Goal: Task Accomplishment & Management: Use online tool/utility

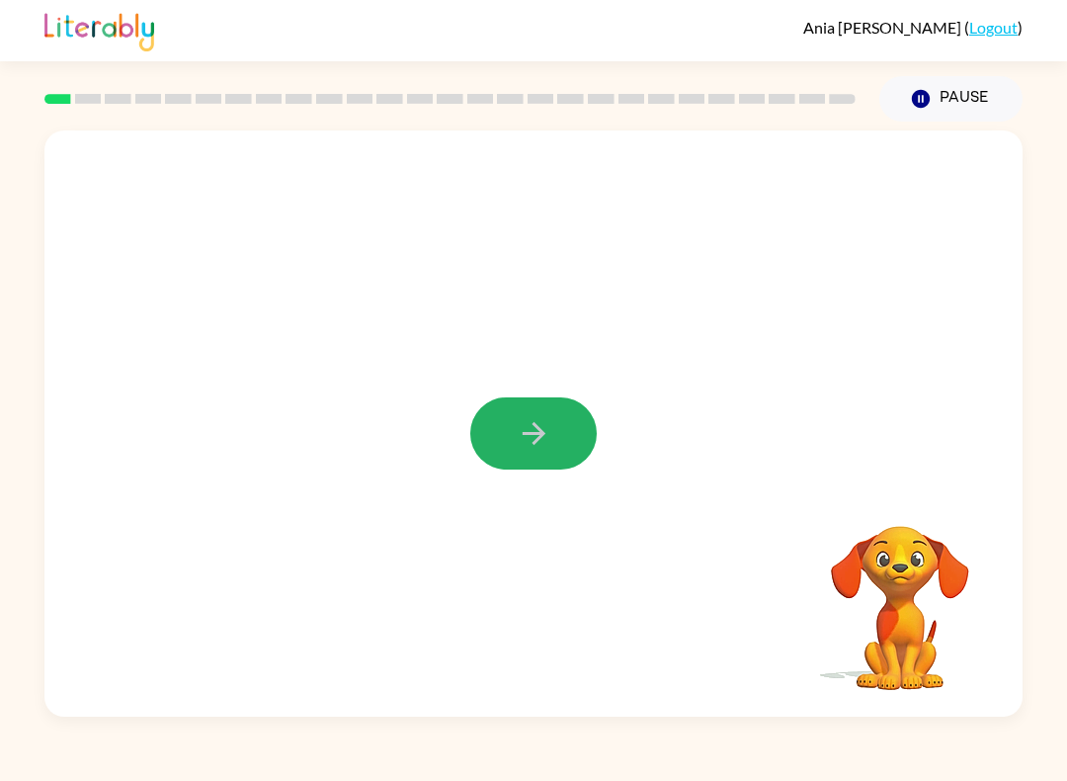
click at [515, 428] on button "button" at bounding box center [533, 433] width 126 height 72
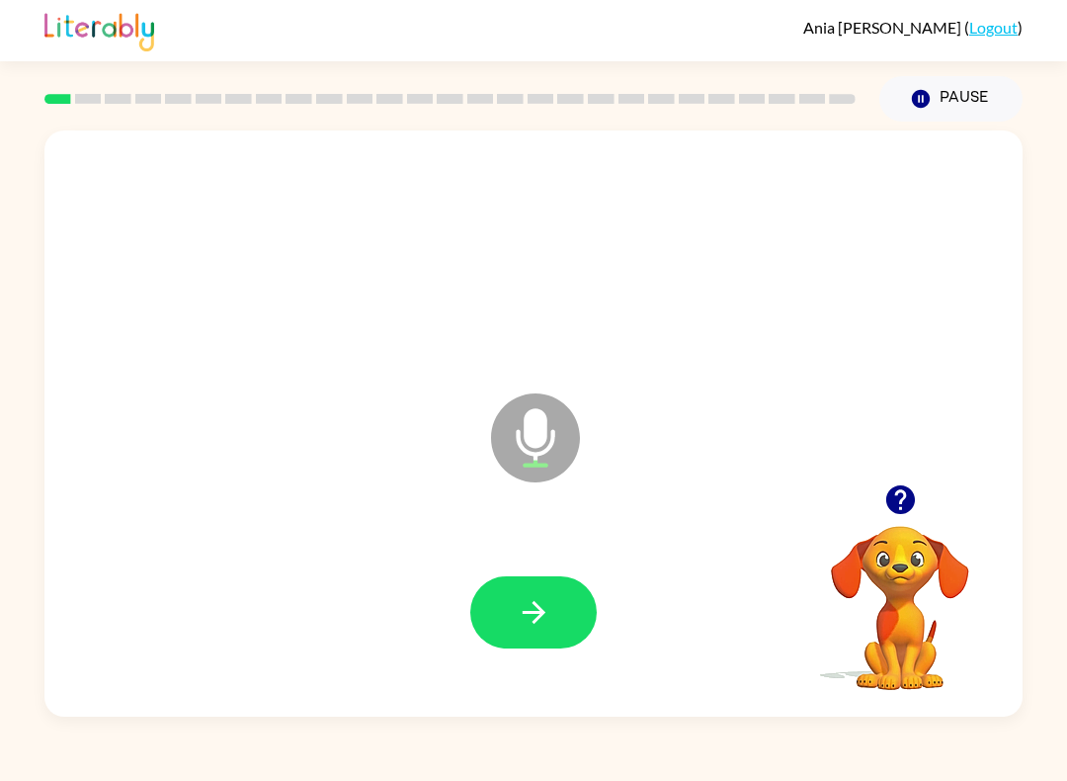
click at [445, 677] on div at bounding box center [533, 612] width 939 height 169
click at [514, 619] on button "button" at bounding box center [533, 612] width 126 height 72
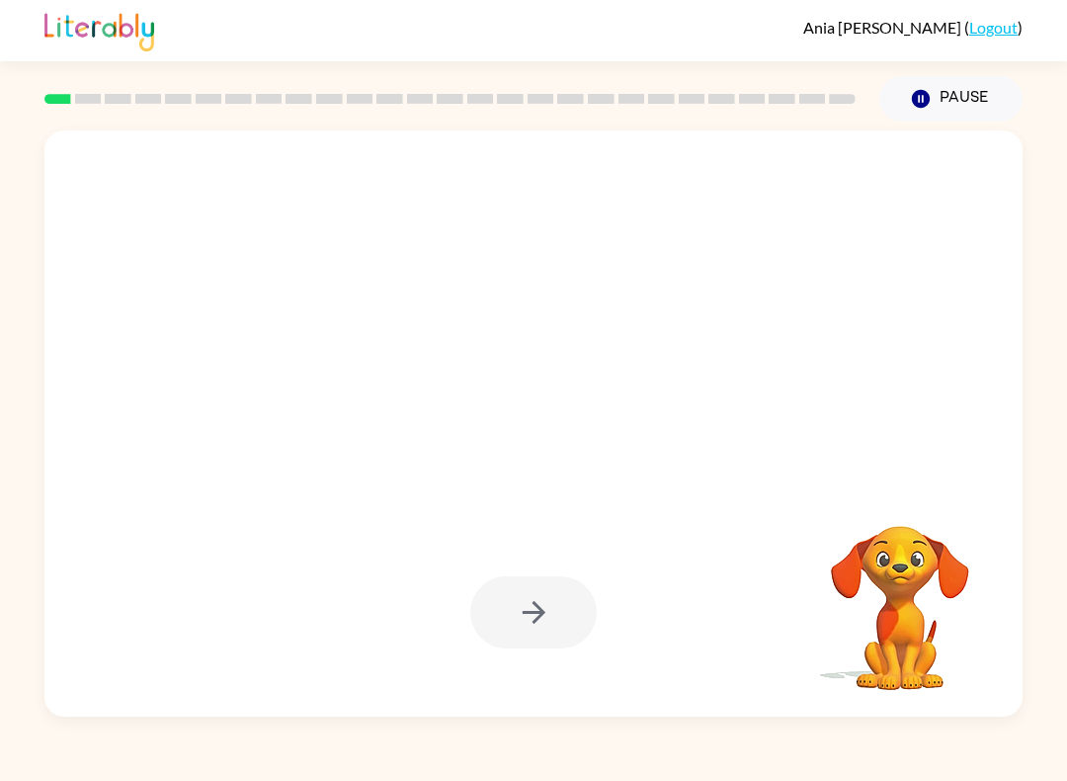
click at [503, 622] on div at bounding box center [533, 612] width 126 height 72
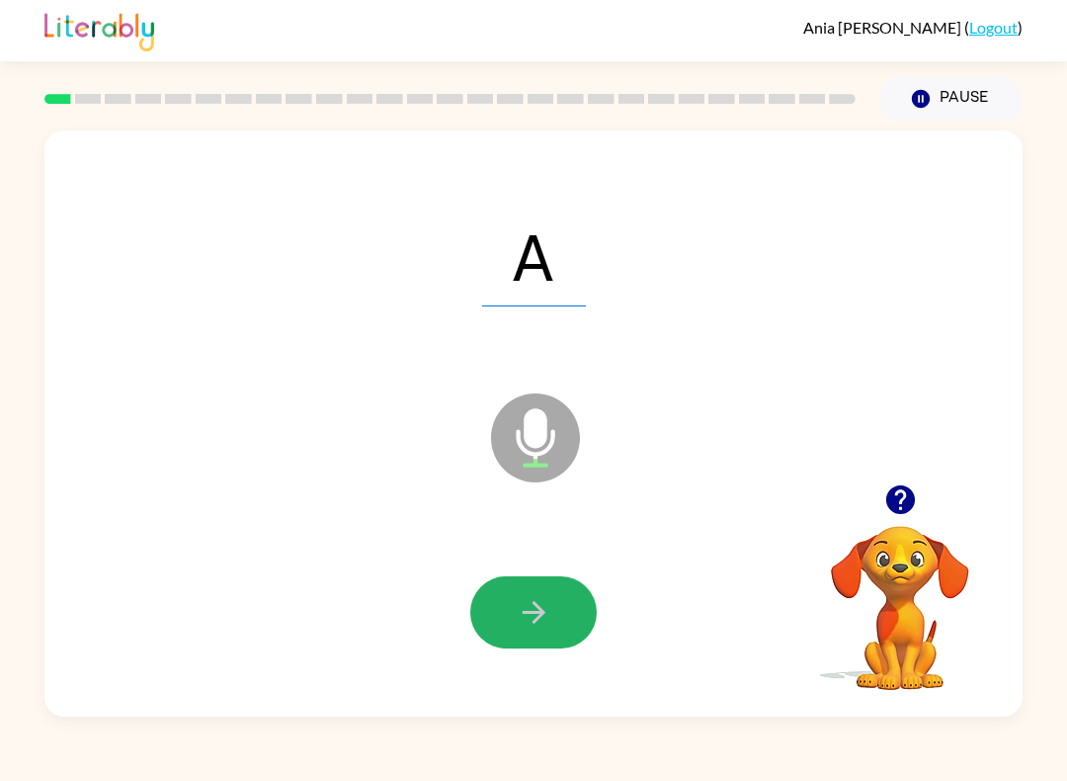
click at [497, 613] on button "button" at bounding box center [533, 612] width 126 height 72
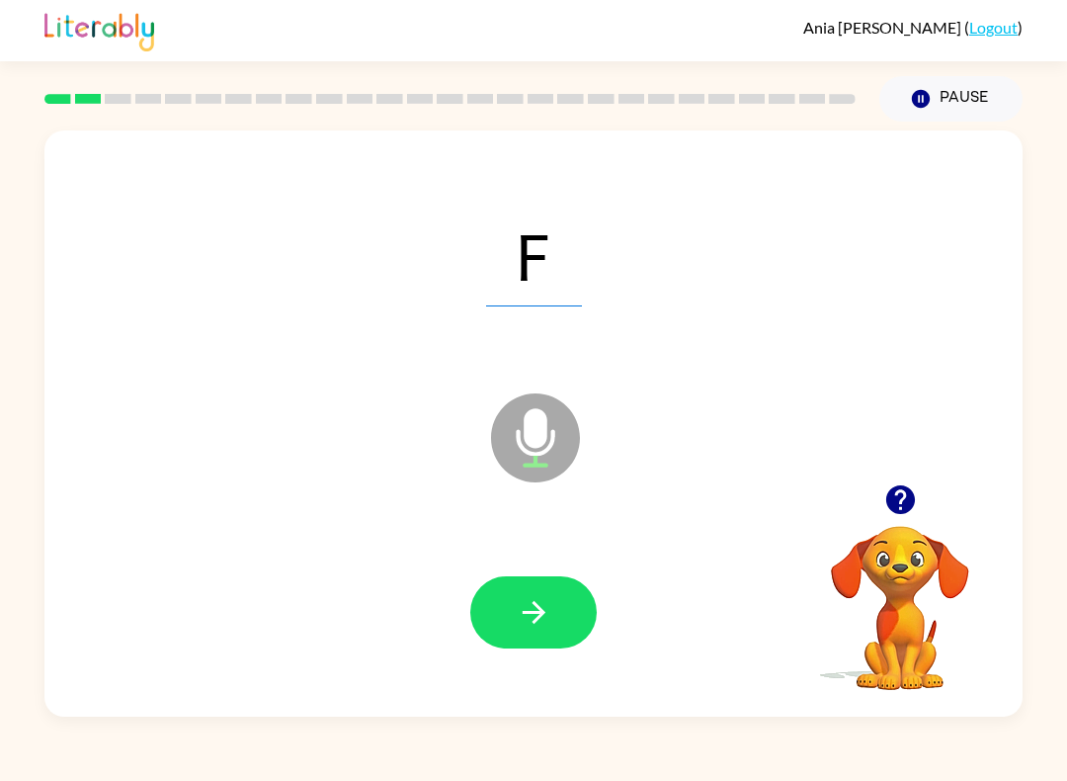
click at [552, 647] on button "button" at bounding box center [533, 612] width 126 height 72
click at [533, 602] on icon "button" at bounding box center [534, 612] width 35 height 35
click at [529, 624] on icon "button" at bounding box center [534, 612] width 35 height 35
click at [508, 590] on button "button" at bounding box center [533, 612] width 126 height 72
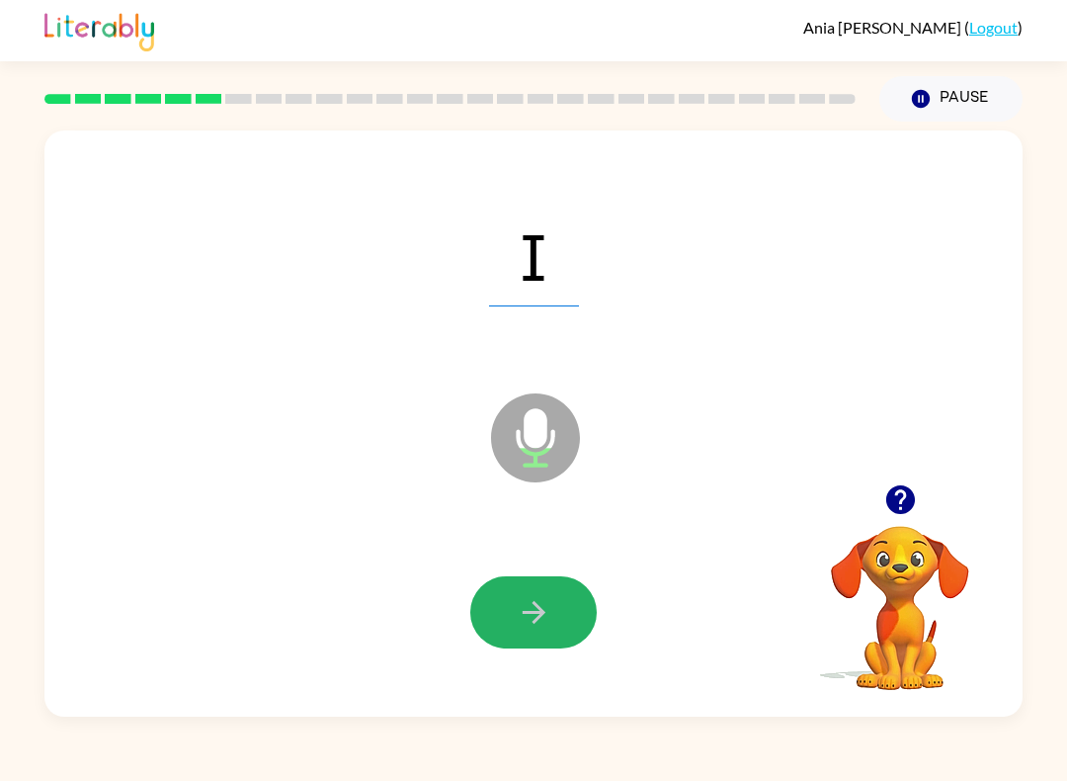
click at [515, 609] on button "button" at bounding box center [533, 612] width 126 height 72
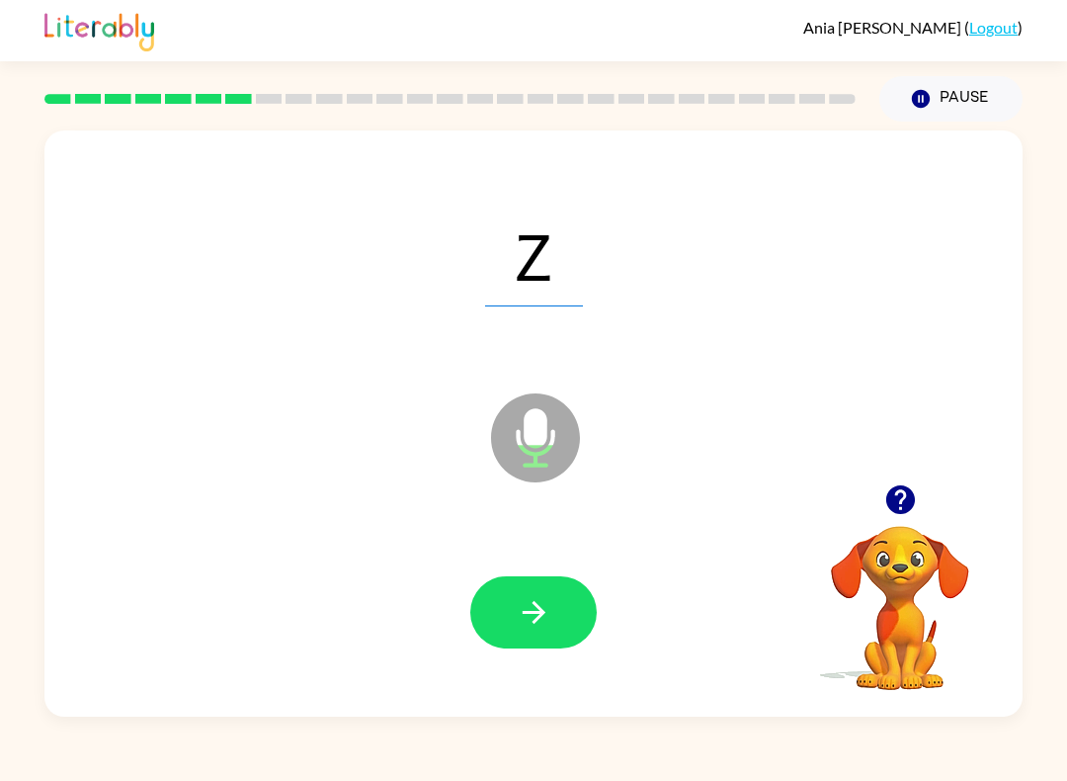
click at [537, 607] on icon "button" at bounding box center [533, 612] width 23 height 23
click at [502, 595] on button "button" at bounding box center [533, 612] width 126 height 72
click at [524, 606] on icon "button" at bounding box center [534, 612] width 35 height 35
click at [521, 619] on icon "button" at bounding box center [534, 612] width 35 height 35
click at [521, 604] on icon "button" at bounding box center [534, 612] width 35 height 35
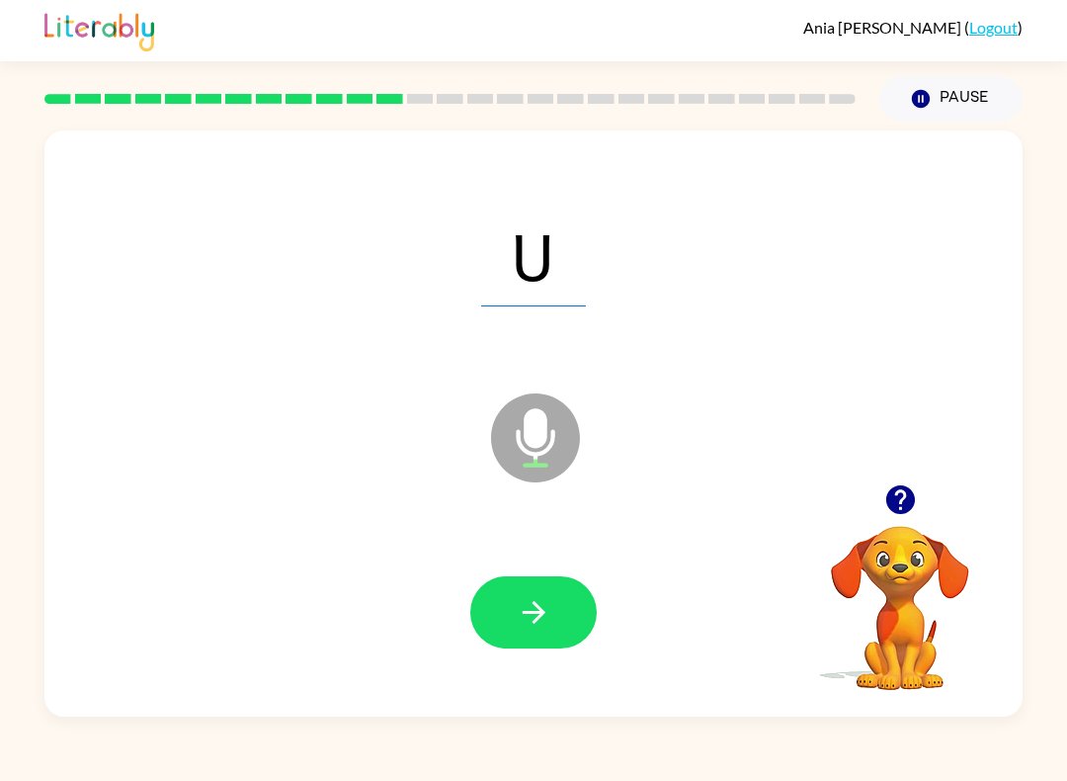
click at [511, 615] on button "button" at bounding box center [533, 612] width 126 height 72
click at [505, 586] on button "button" at bounding box center [533, 612] width 126 height 72
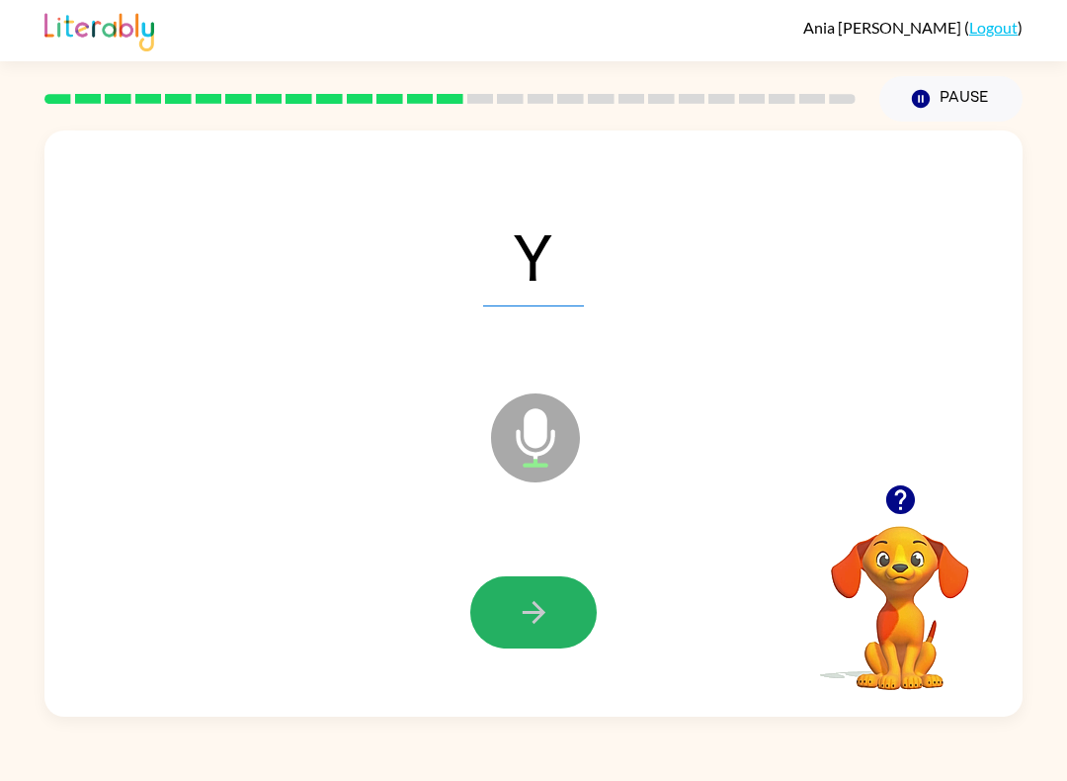
click at [524, 619] on icon "button" at bounding box center [534, 612] width 35 height 35
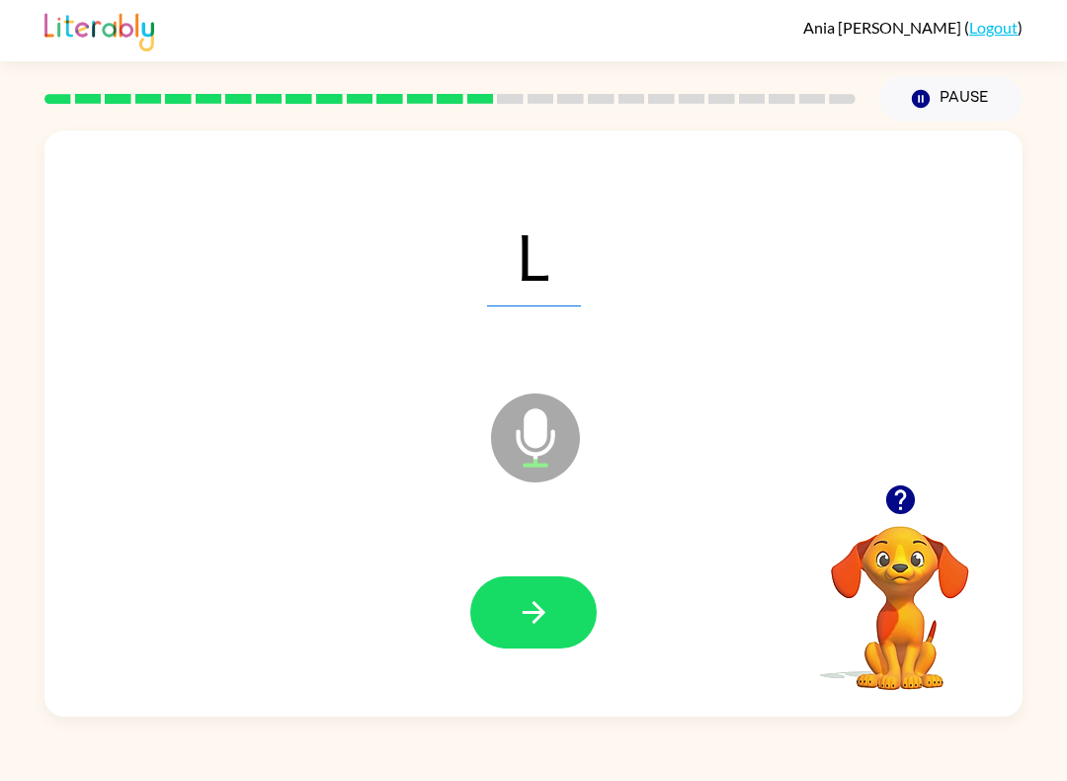
click at [511, 635] on button "button" at bounding box center [533, 612] width 126 height 72
click at [540, 631] on button "button" at bounding box center [533, 612] width 126 height 72
click at [499, 634] on button "button" at bounding box center [533, 612] width 126 height 72
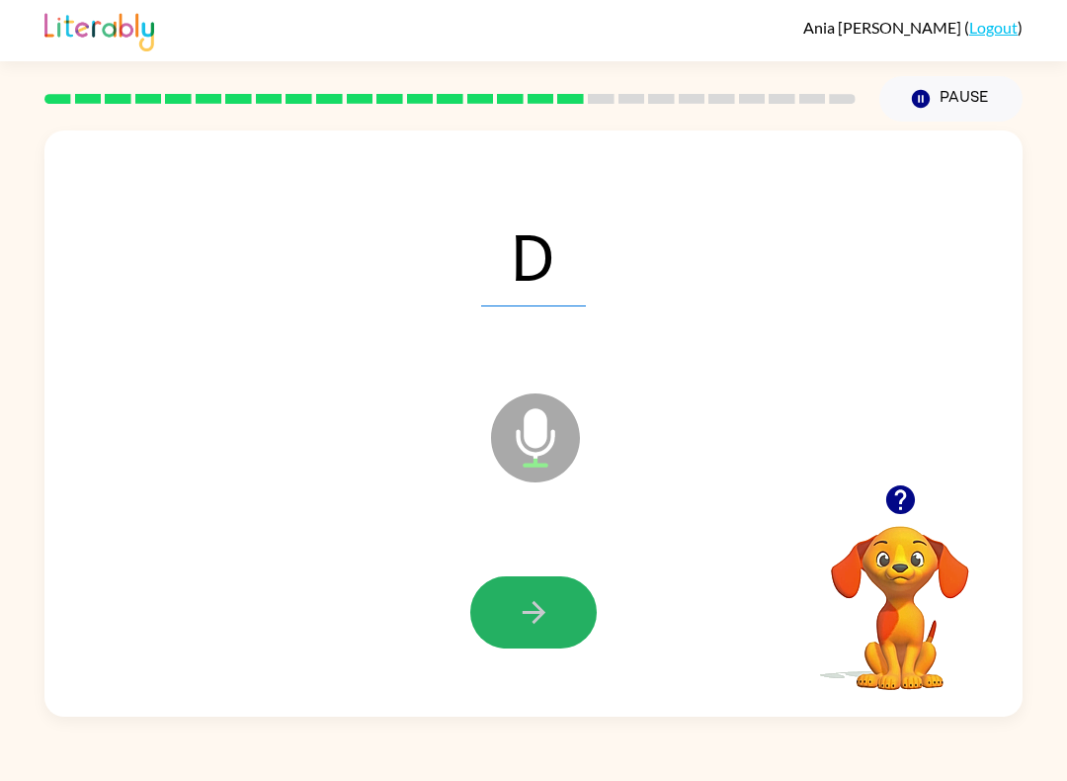
click at [494, 622] on button "button" at bounding box center [533, 612] width 126 height 72
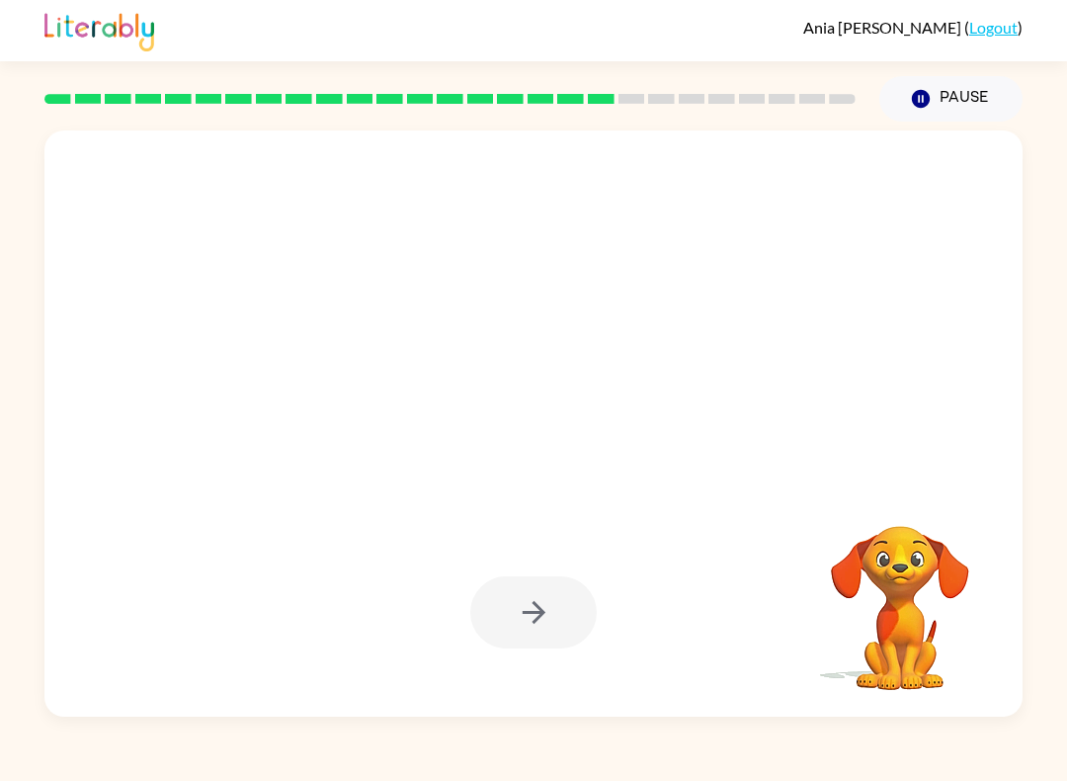
click at [534, 629] on div at bounding box center [533, 612] width 126 height 72
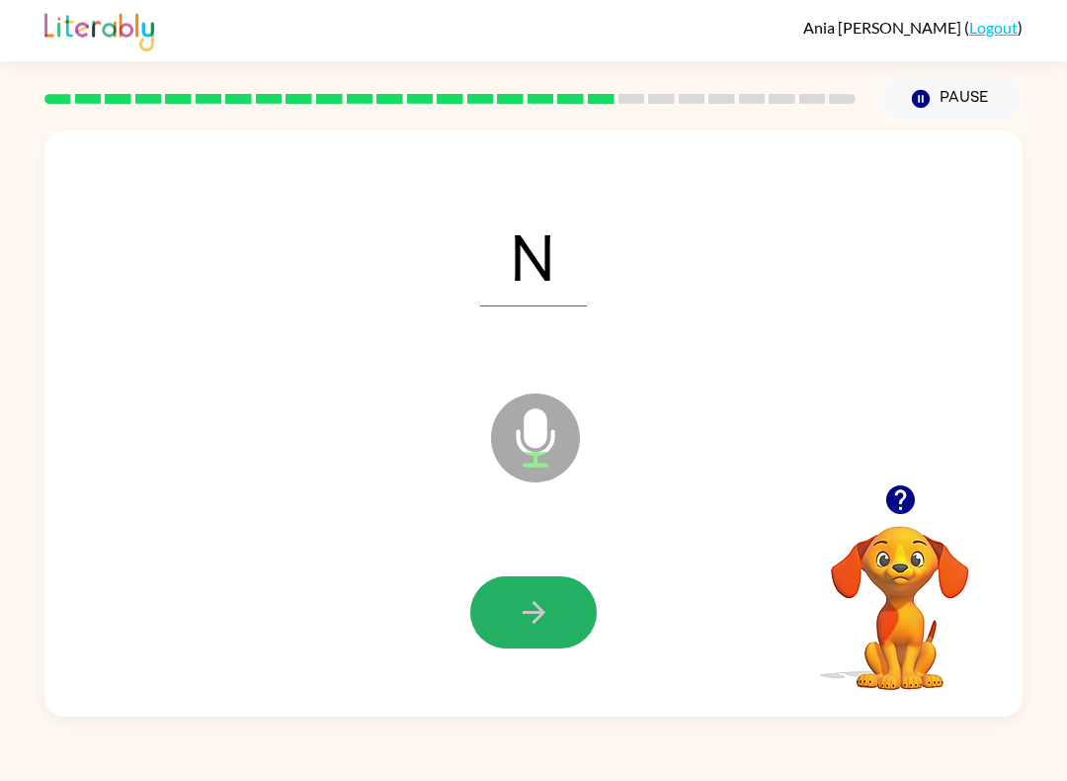
click at [480, 627] on button "button" at bounding box center [533, 612] width 126 height 72
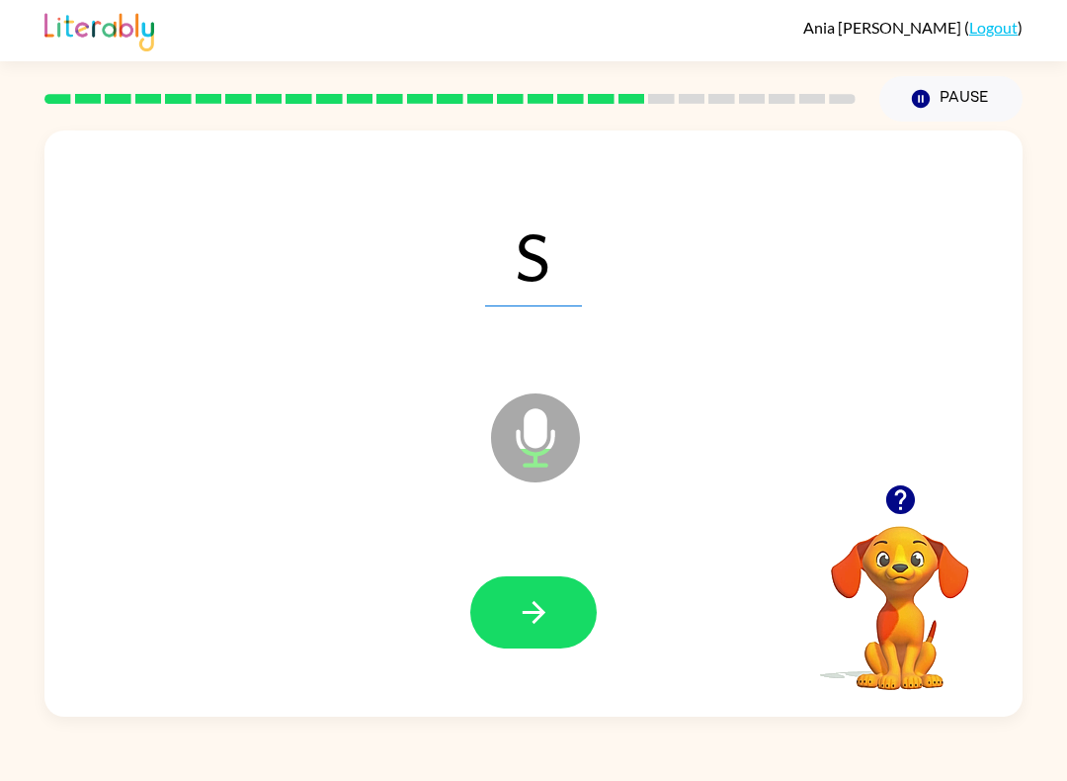
click at [512, 580] on button "button" at bounding box center [533, 612] width 126 height 72
click at [521, 643] on button "button" at bounding box center [533, 612] width 126 height 72
click at [502, 615] on button "button" at bounding box center [533, 612] width 126 height 72
click at [512, 647] on button "button" at bounding box center [533, 612] width 126 height 72
click at [541, 578] on button "button" at bounding box center [533, 612] width 126 height 72
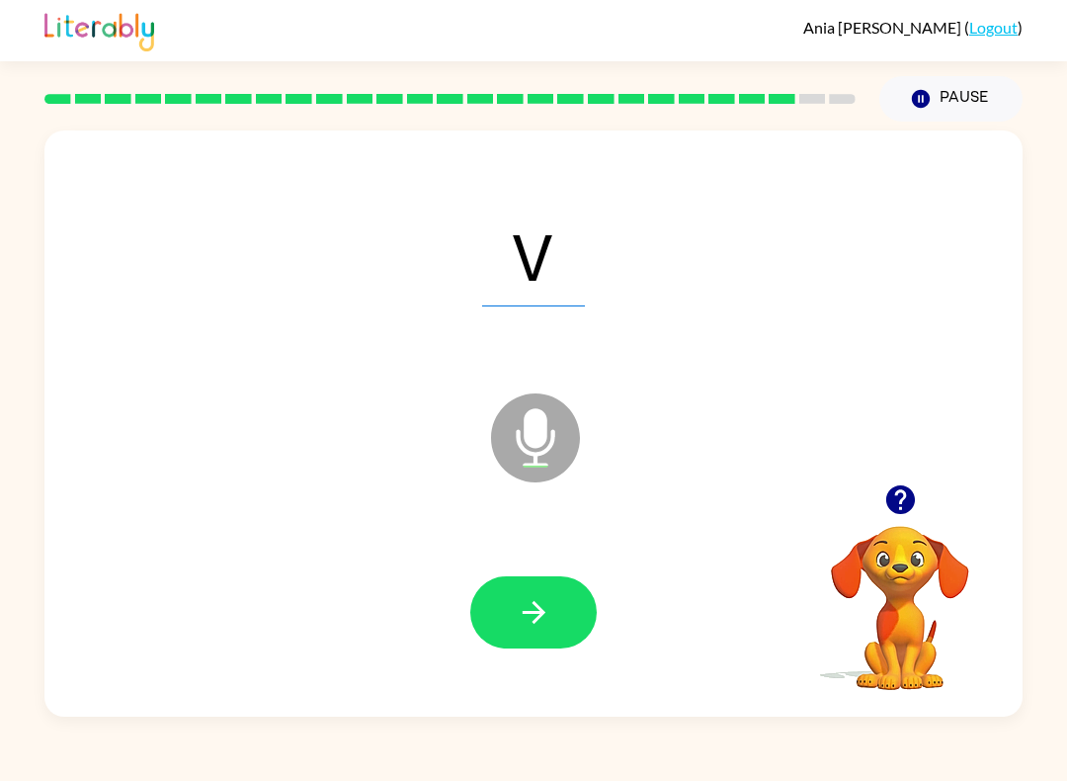
click at [513, 646] on button "button" at bounding box center [533, 612] width 126 height 72
click at [514, 612] on button "button" at bounding box center [533, 612] width 126 height 72
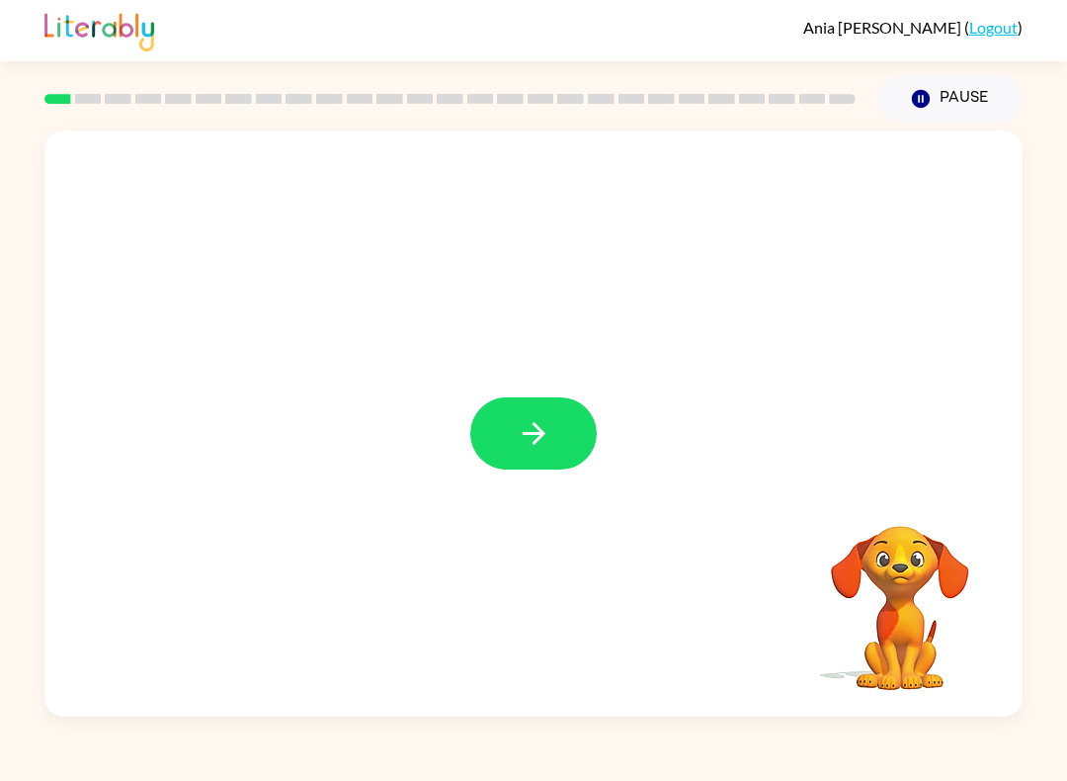
click at [535, 428] on icon "button" at bounding box center [534, 433] width 35 height 35
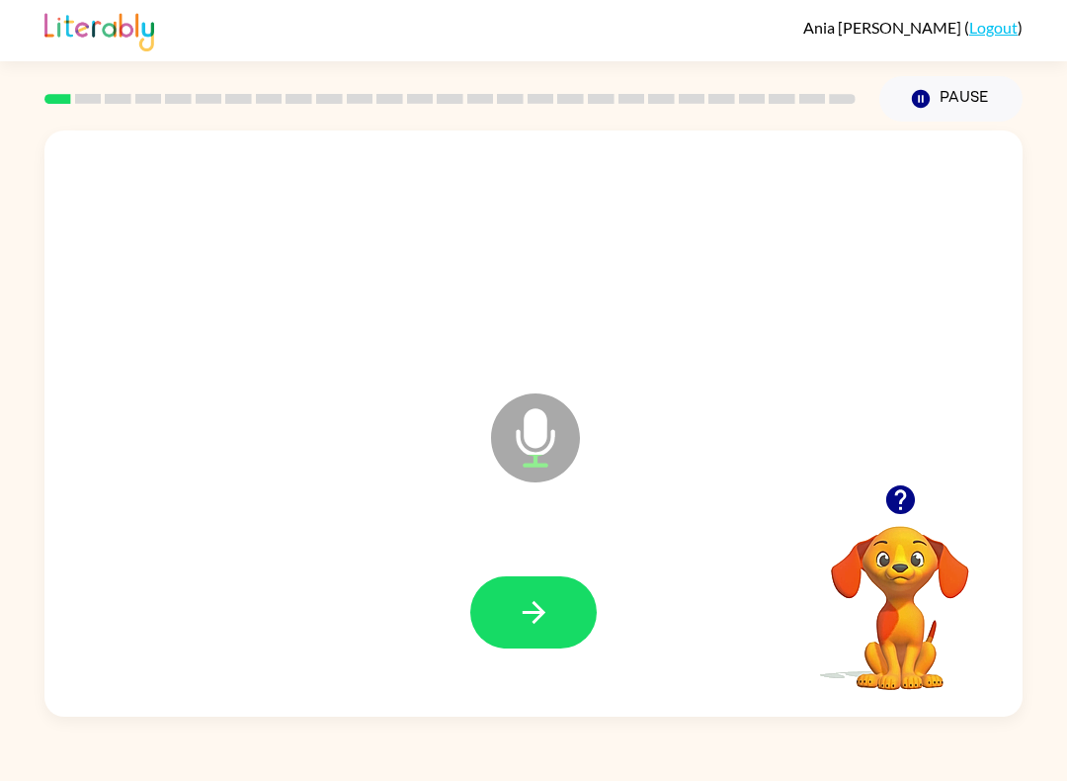
click at [531, 607] on icon "button" at bounding box center [534, 612] width 35 height 35
click at [535, 593] on button "button" at bounding box center [533, 612] width 126 height 72
click at [521, 591] on button "button" at bounding box center [533, 612] width 126 height 72
click at [508, 619] on button "button" at bounding box center [533, 612] width 126 height 72
click at [517, 598] on icon "button" at bounding box center [534, 612] width 35 height 35
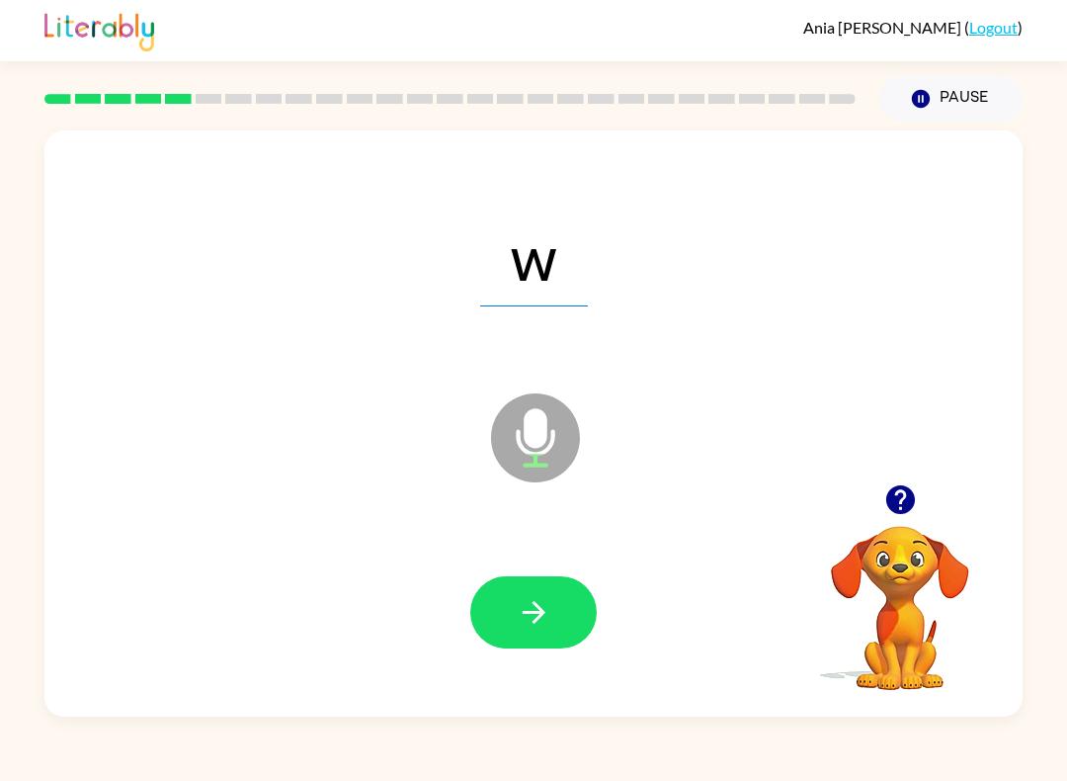
click at [500, 586] on button "button" at bounding box center [533, 612] width 126 height 72
click at [481, 601] on button "button" at bounding box center [533, 612] width 126 height 72
click at [496, 601] on button "button" at bounding box center [533, 612] width 126 height 72
click at [504, 580] on button "button" at bounding box center [533, 612] width 126 height 72
click at [548, 616] on icon "button" at bounding box center [534, 612] width 35 height 35
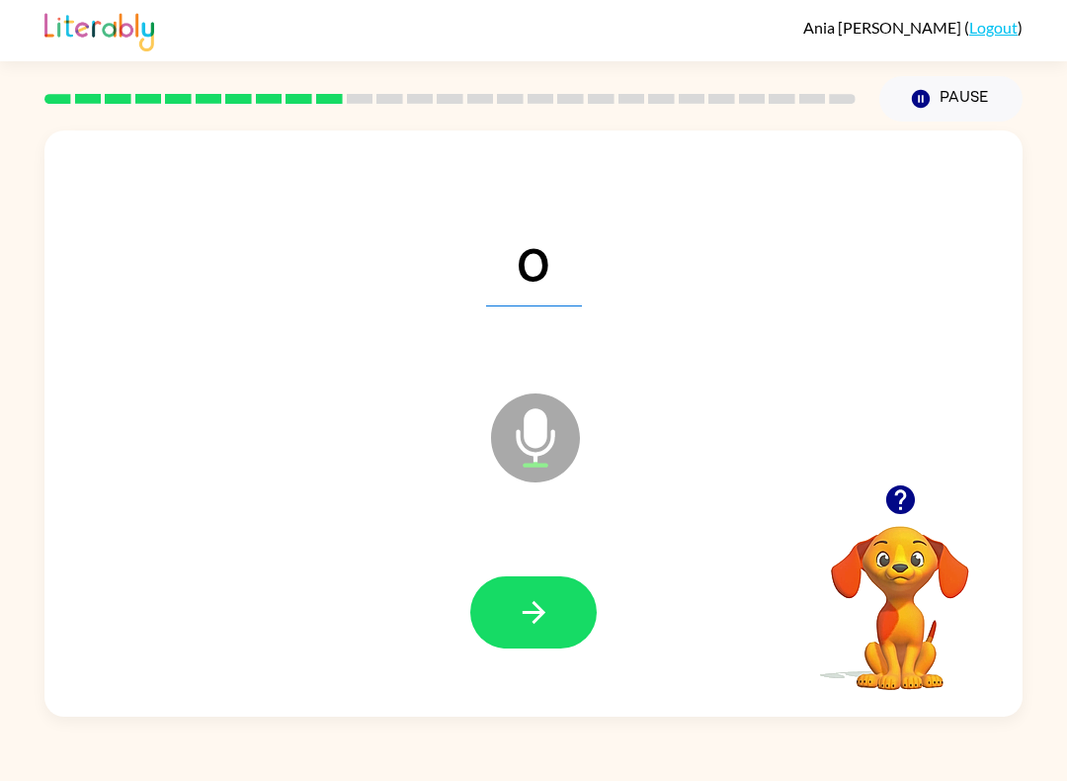
click at [518, 610] on icon "button" at bounding box center [534, 612] width 35 height 35
click at [498, 594] on button "button" at bounding box center [533, 612] width 126 height 72
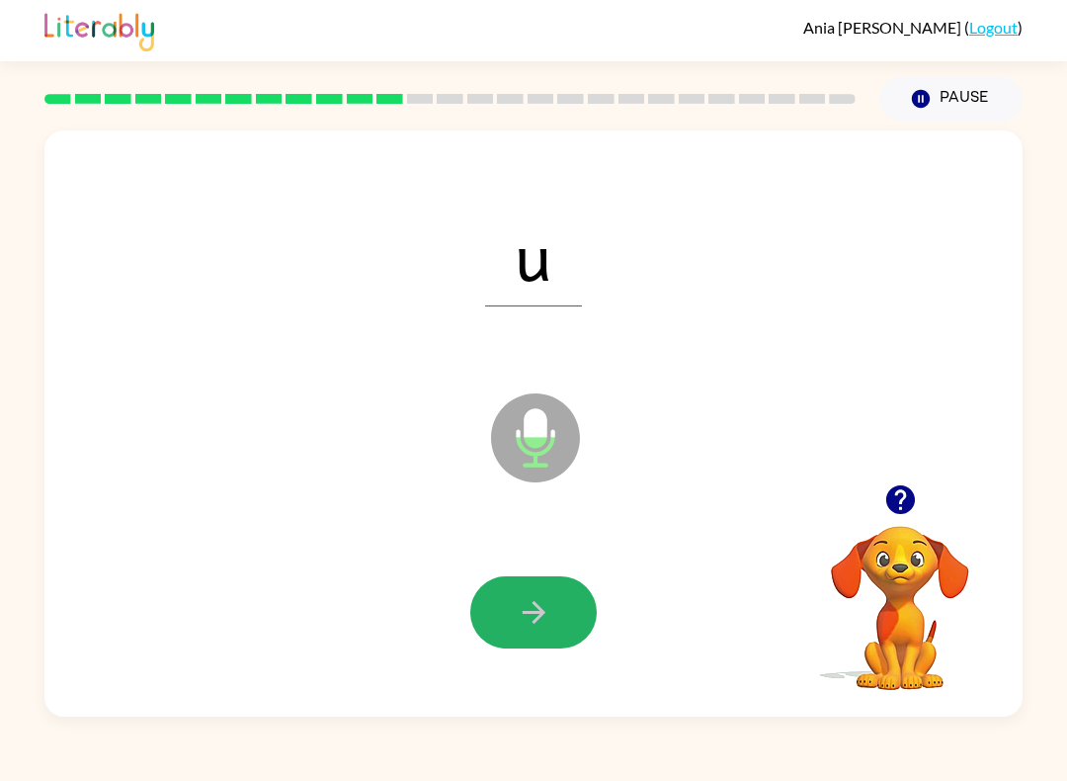
click at [513, 610] on button "button" at bounding box center [533, 612] width 126 height 72
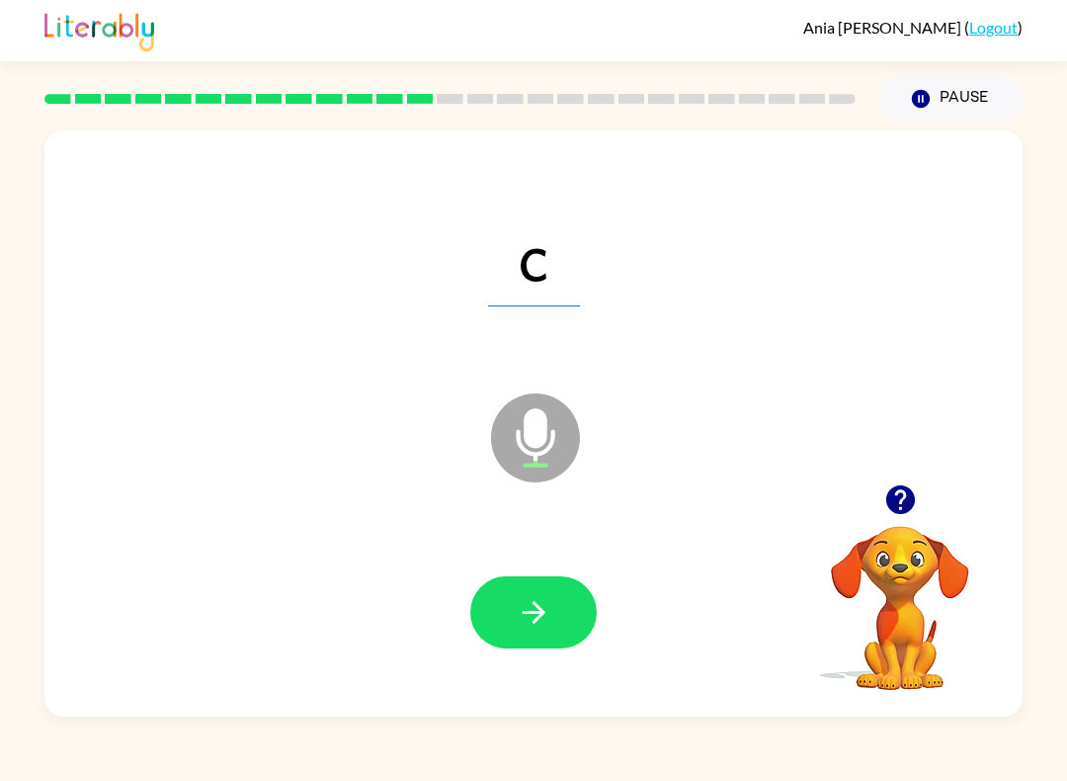
click at [498, 591] on button "button" at bounding box center [533, 612] width 126 height 72
click at [486, 586] on button "button" at bounding box center [533, 612] width 126 height 72
click at [520, 605] on icon "button" at bounding box center [534, 612] width 35 height 35
click at [504, 618] on button "button" at bounding box center [533, 612] width 126 height 72
click at [495, 595] on button "button" at bounding box center [533, 612] width 126 height 72
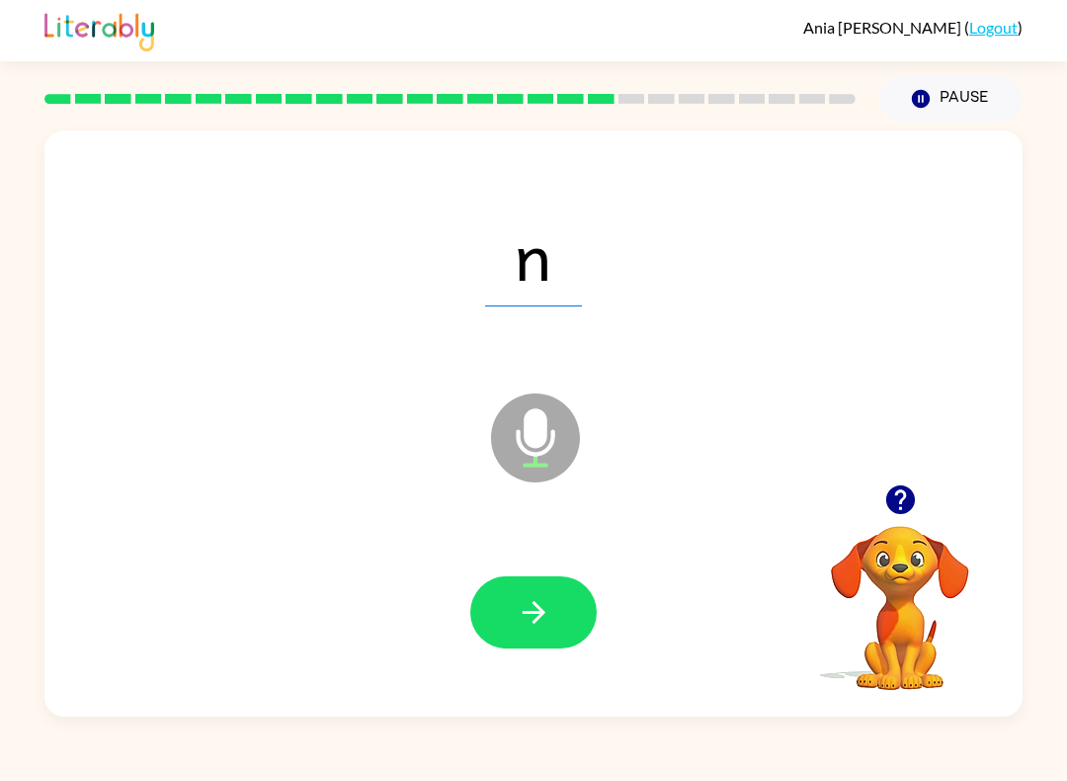
click at [523, 609] on icon "button" at bounding box center [534, 612] width 35 height 35
click at [498, 592] on button "button" at bounding box center [533, 612] width 126 height 72
click at [524, 608] on icon "button" at bounding box center [534, 612] width 35 height 35
click at [503, 602] on button "button" at bounding box center [533, 612] width 126 height 72
click at [545, 608] on icon "button" at bounding box center [534, 612] width 35 height 35
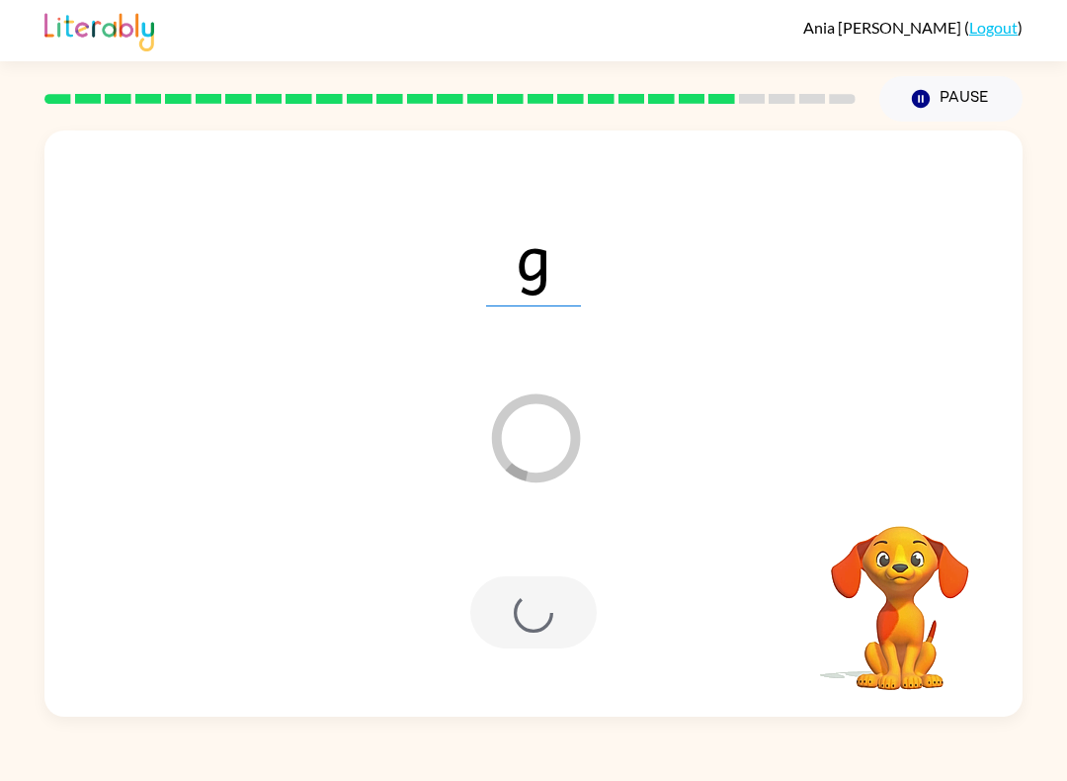
click at [550, 611] on div at bounding box center [533, 612] width 126 height 72
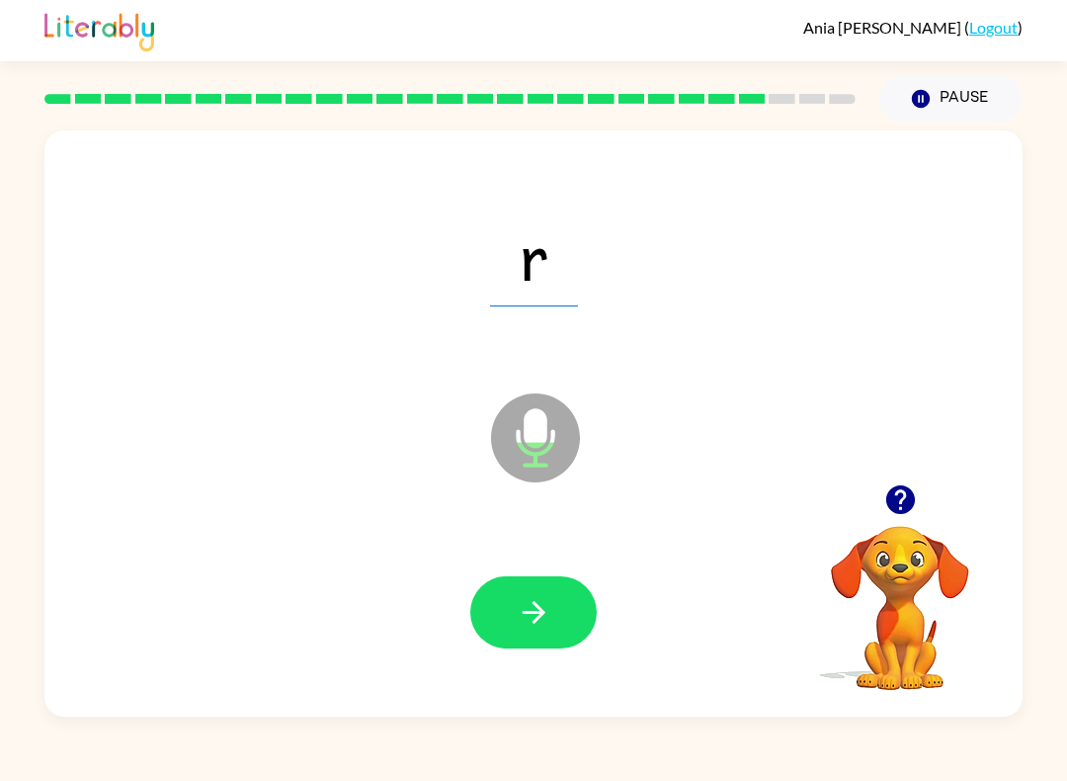
click at [509, 602] on button "button" at bounding box center [533, 612] width 126 height 72
click at [503, 601] on button "button" at bounding box center [533, 612] width 126 height 72
click at [503, 589] on button "button" at bounding box center [533, 612] width 126 height 72
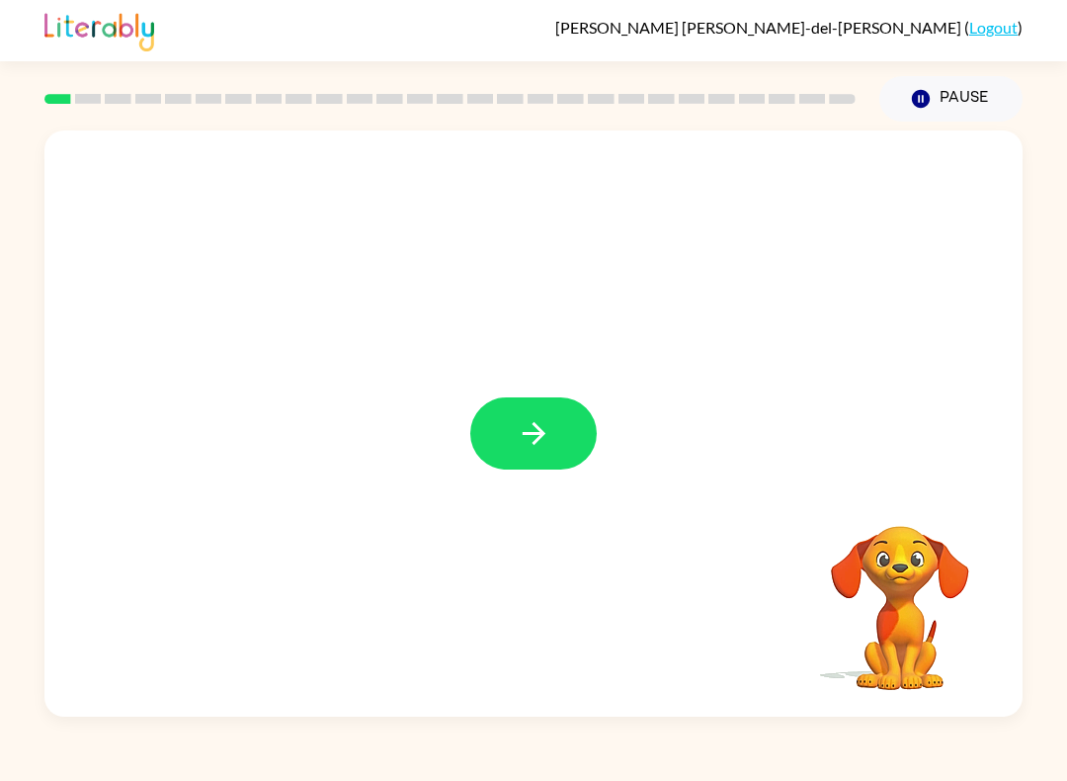
click at [512, 430] on button "button" at bounding box center [533, 433] width 126 height 72
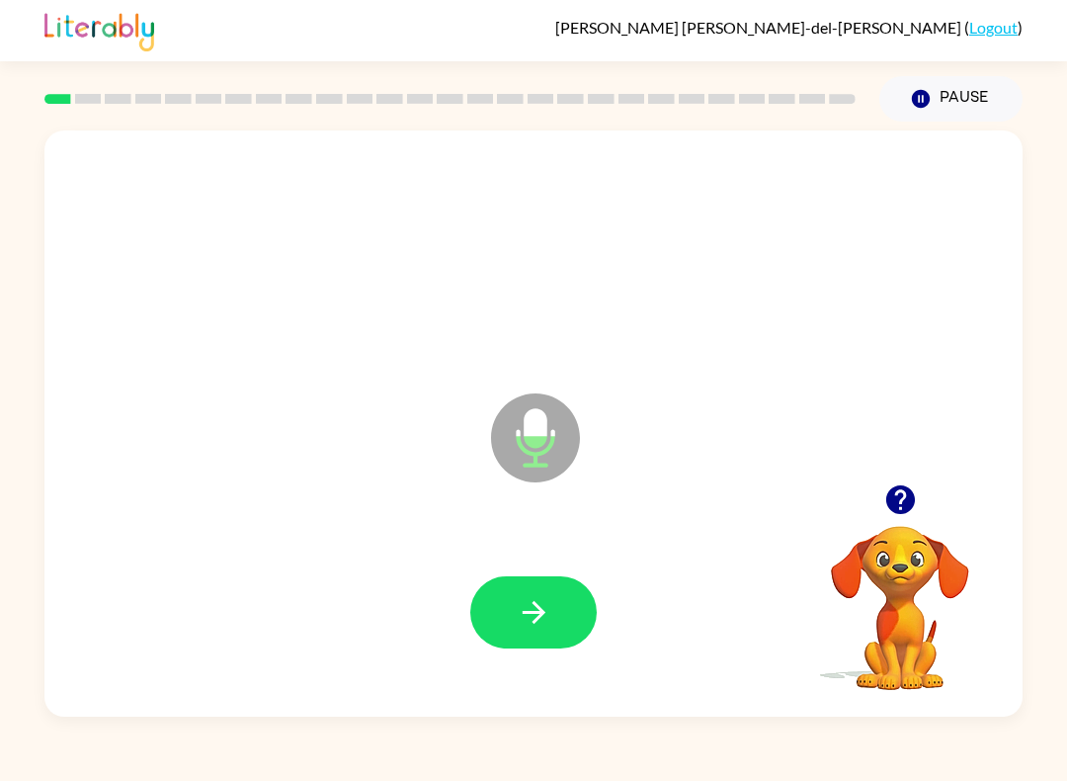
click at [445, 559] on div at bounding box center [533, 612] width 939 height 169
click at [514, 611] on button "button" at bounding box center [533, 612] width 126 height 72
click at [509, 597] on button "button" at bounding box center [533, 612] width 126 height 72
click at [502, 600] on button "button" at bounding box center [533, 612] width 126 height 72
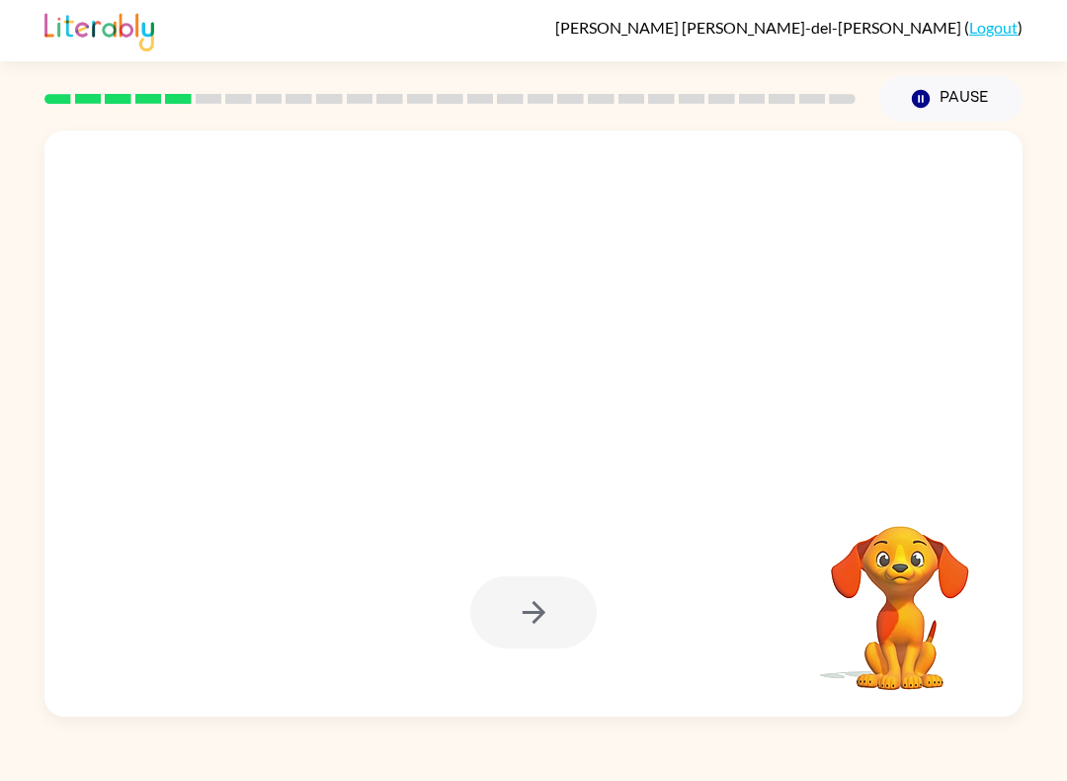
click at [966, 88] on button "Pause Pause" at bounding box center [950, 98] width 143 height 45
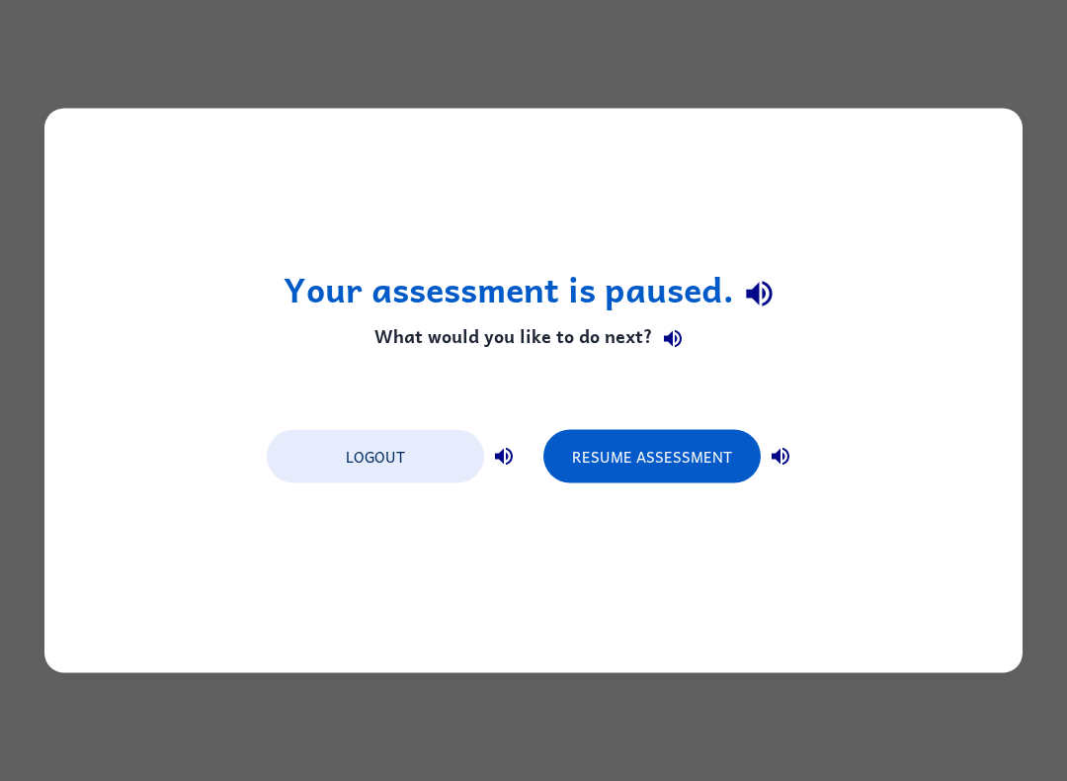
click at [696, 455] on button "Resume Assessment" at bounding box center [651, 456] width 217 height 53
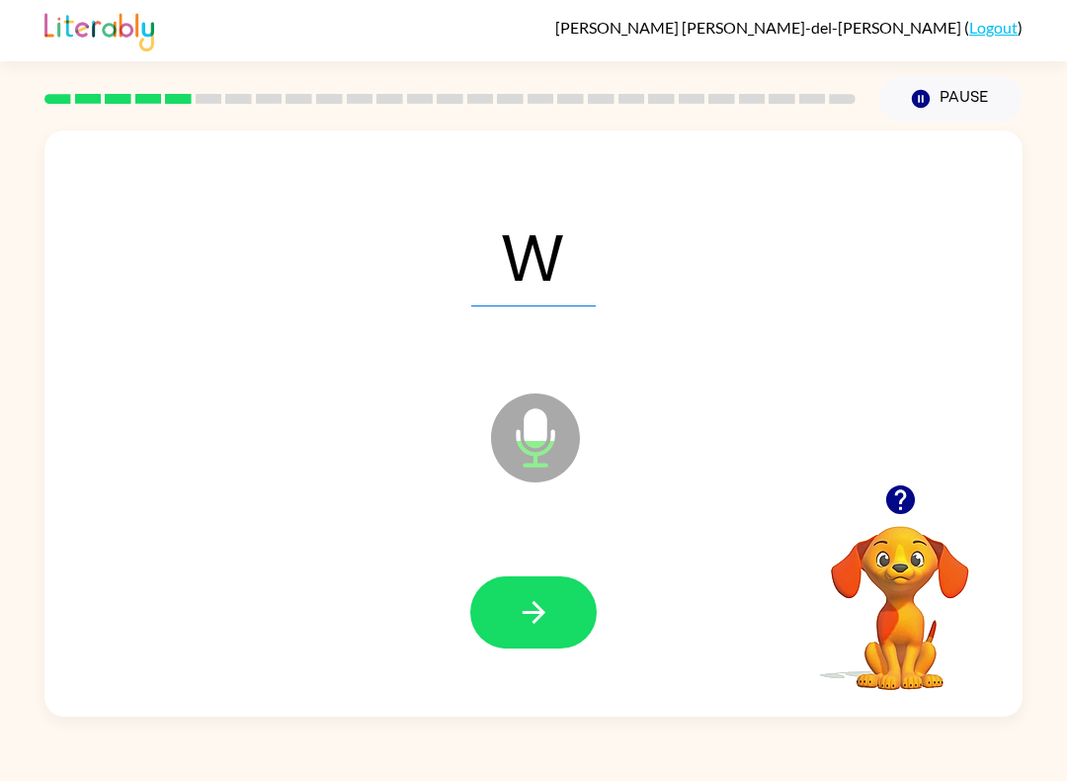
click at [514, 621] on button "button" at bounding box center [533, 612] width 126 height 72
click at [528, 613] on icon "button" at bounding box center [533, 612] width 23 height 23
click at [522, 588] on button "button" at bounding box center [533, 612] width 126 height 72
click at [528, 626] on icon "button" at bounding box center [534, 612] width 35 height 35
click at [533, 626] on icon "button" at bounding box center [534, 612] width 35 height 35
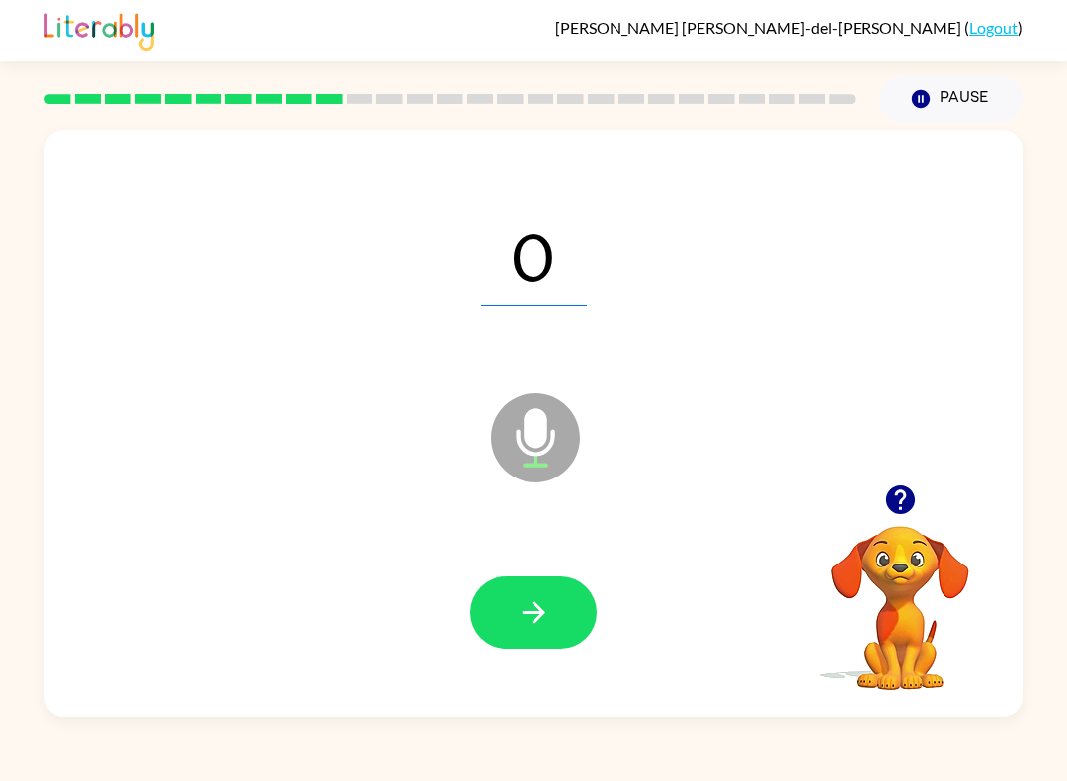
click at [517, 613] on icon "button" at bounding box center [534, 612] width 35 height 35
click at [521, 605] on icon "button" at bounding box center [534, 612] width 35 height 35
click at [525, 602] on icon "button" at bounding box center [534, 612] width 35 height 35
click at [507, 607] on button "button" at bounding box center [533, 612] width 126 height 72
click at [515, 614] on button "button" at bounding box center [533, 612] width 126 height 72
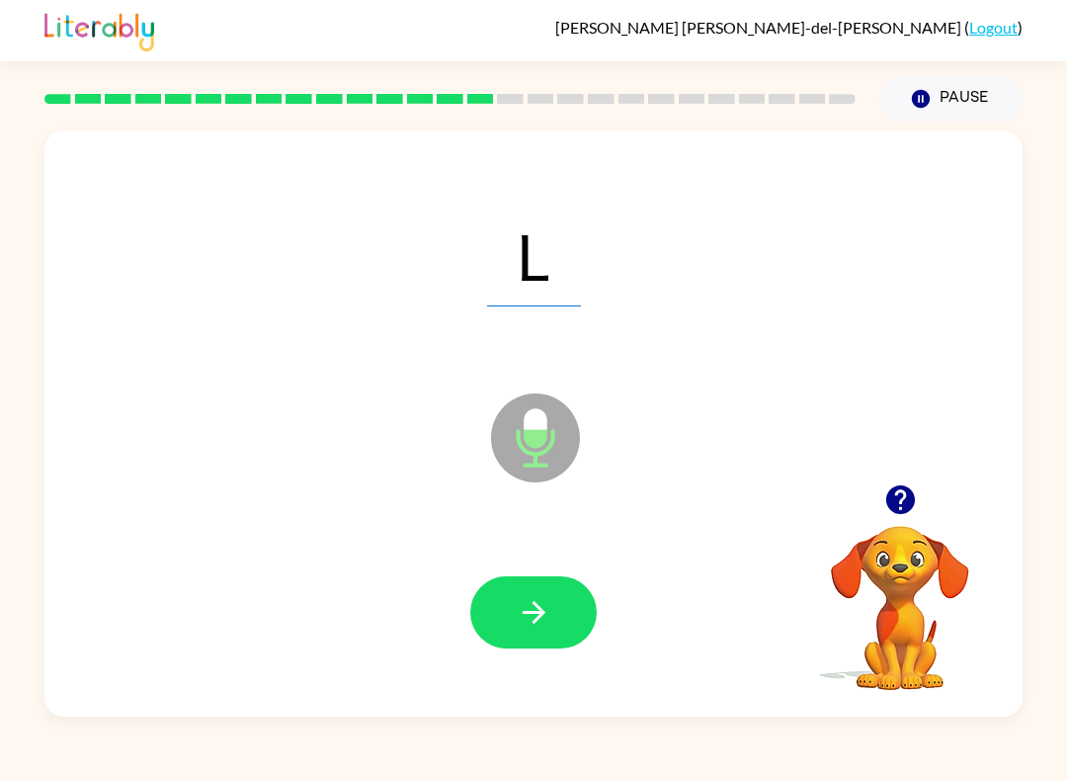
click at [530, 616] on icon "button" at bounding box center [534, 612] width 35 height 35
click at [500, 592] on button "button" at bounding box center [533, 612] width 126 height 72
click at [509, 608] on button "button" at bounding box center [533, 612] width 126 height 72
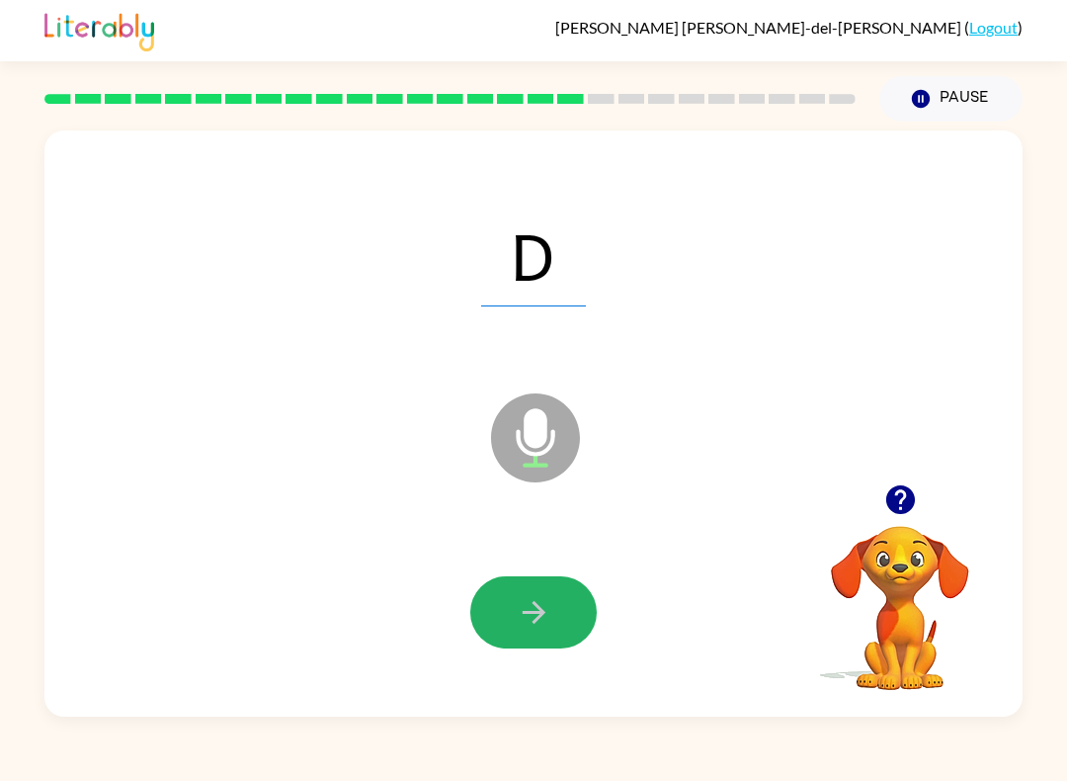
click at [526, 585] on button "button" at bounding box center [533, 612] width 126 height 72
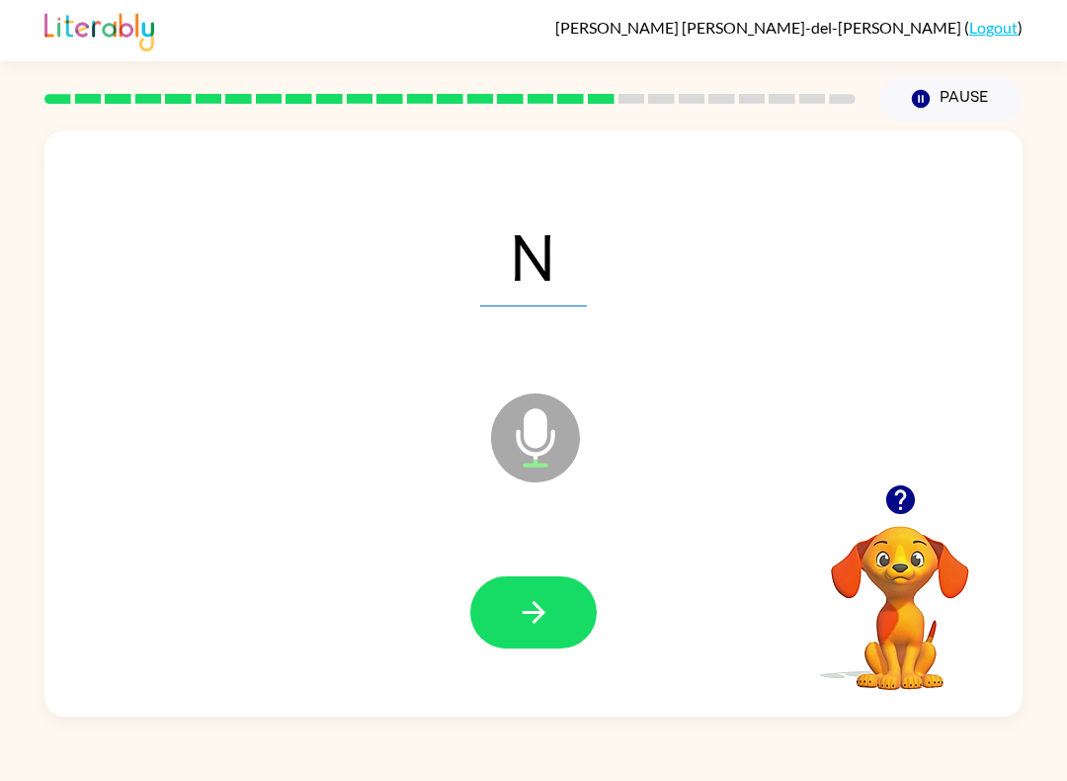
click at [520, 602] on icon "button" at bounding box center [534, 612] width 35 height 35
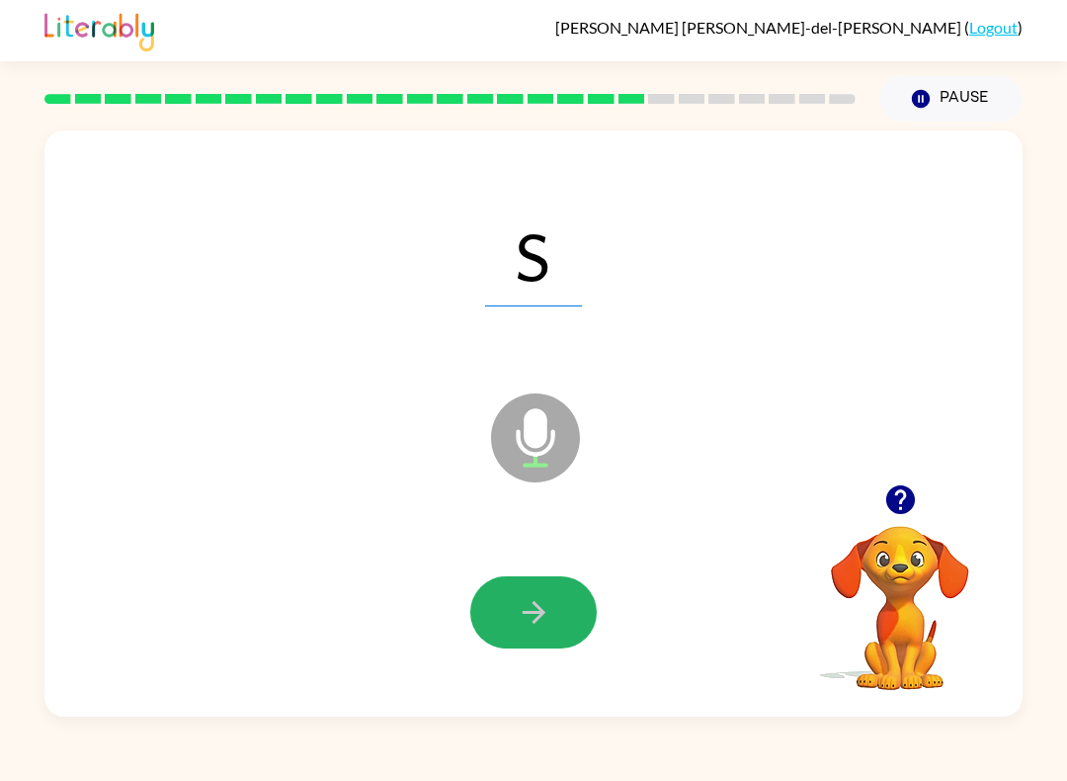
click at [515, 609] on button "button" at bounding box center [533, 612] width 126 height 72
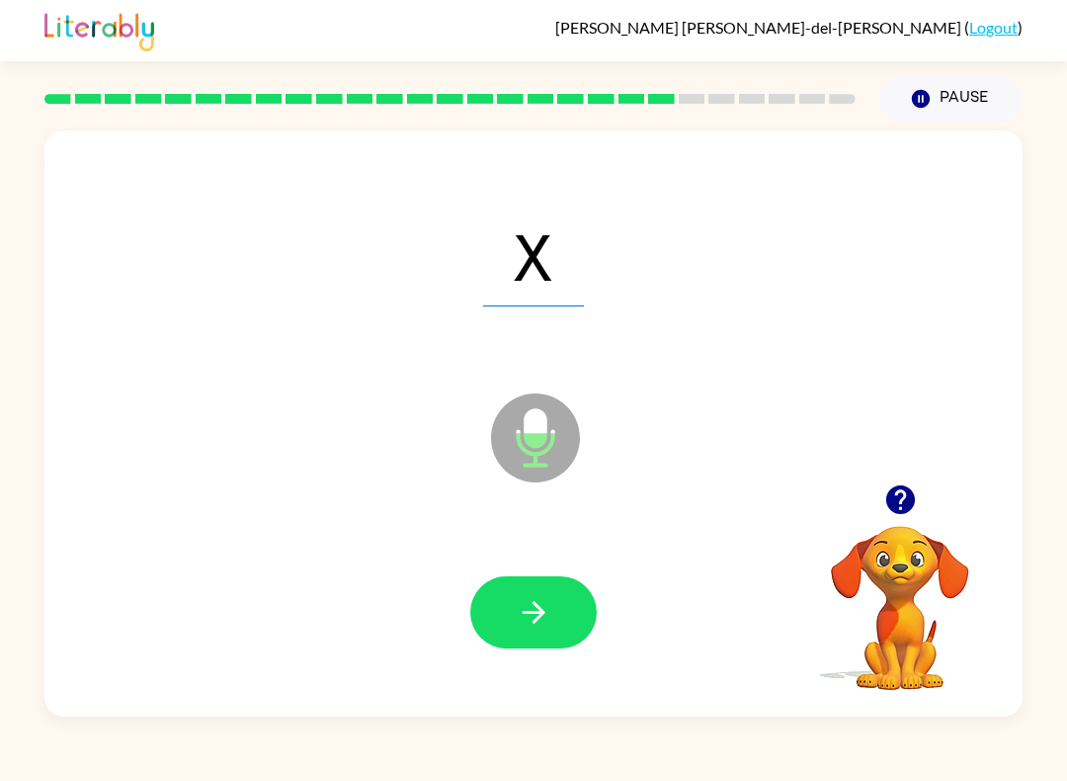
click at [535, 596] on icon "button" at bounding box center [534, 612] width 35 height 35
click at [513, 610] on button "button" at bounding box center [533, 612] width 126 height 72
click at [517, 607] on icon "button" at bounding box center [534, 612] width 35 height 35
click at [533, 611] on icon "button" at bounding box center [534, 612] width 35 height 35
click at [511, 605] on button "button" at bounding box center [533, 612] width 126 height 72
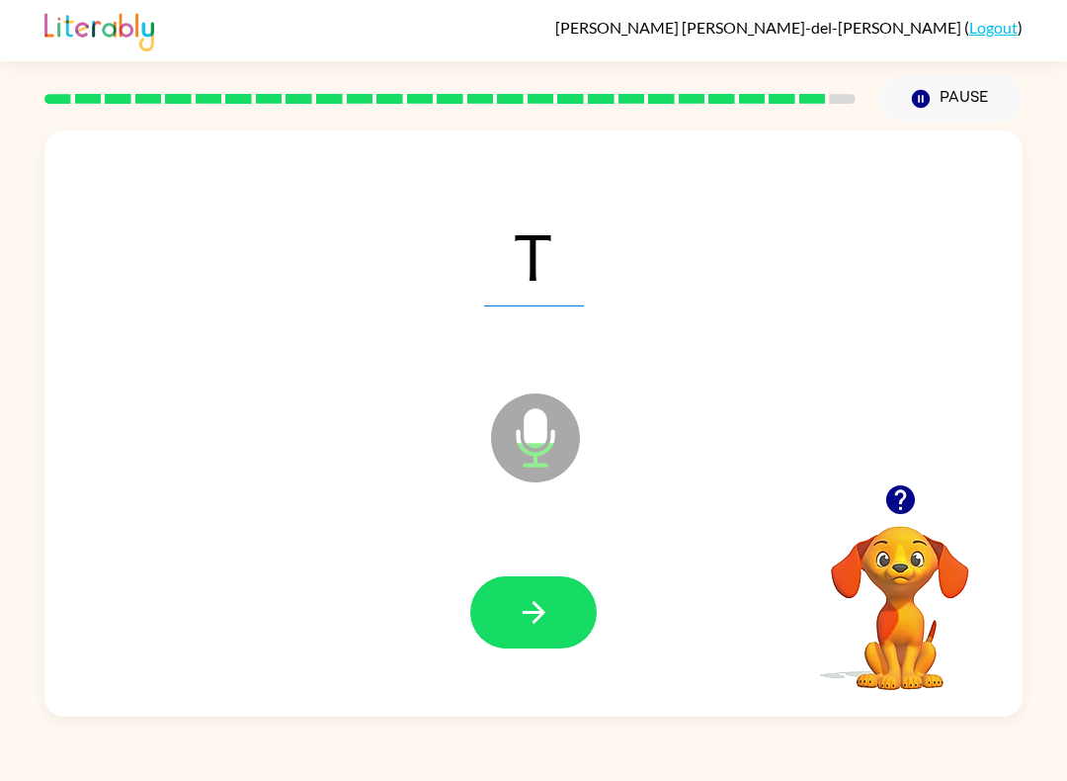
click at [493, 598] on button "button" at bounding box center [533, 612] width 126 height 72
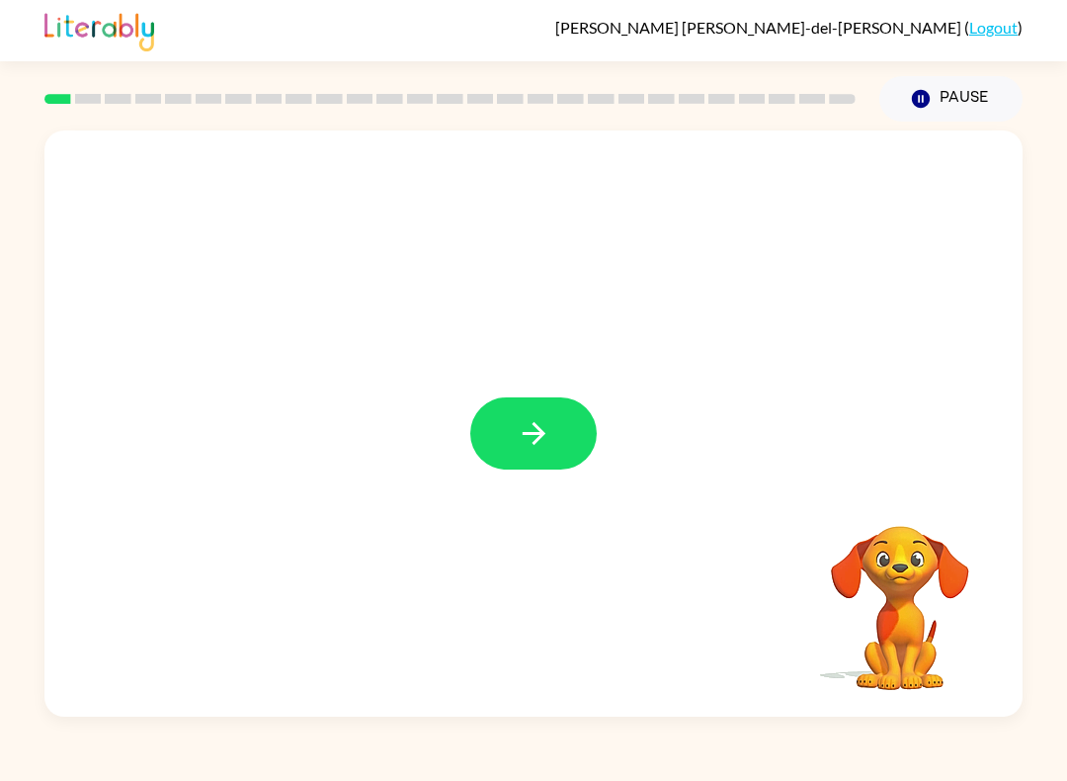
click at [540, 427] on icon "button" at bounding box center [534, 433] width 35 height 35
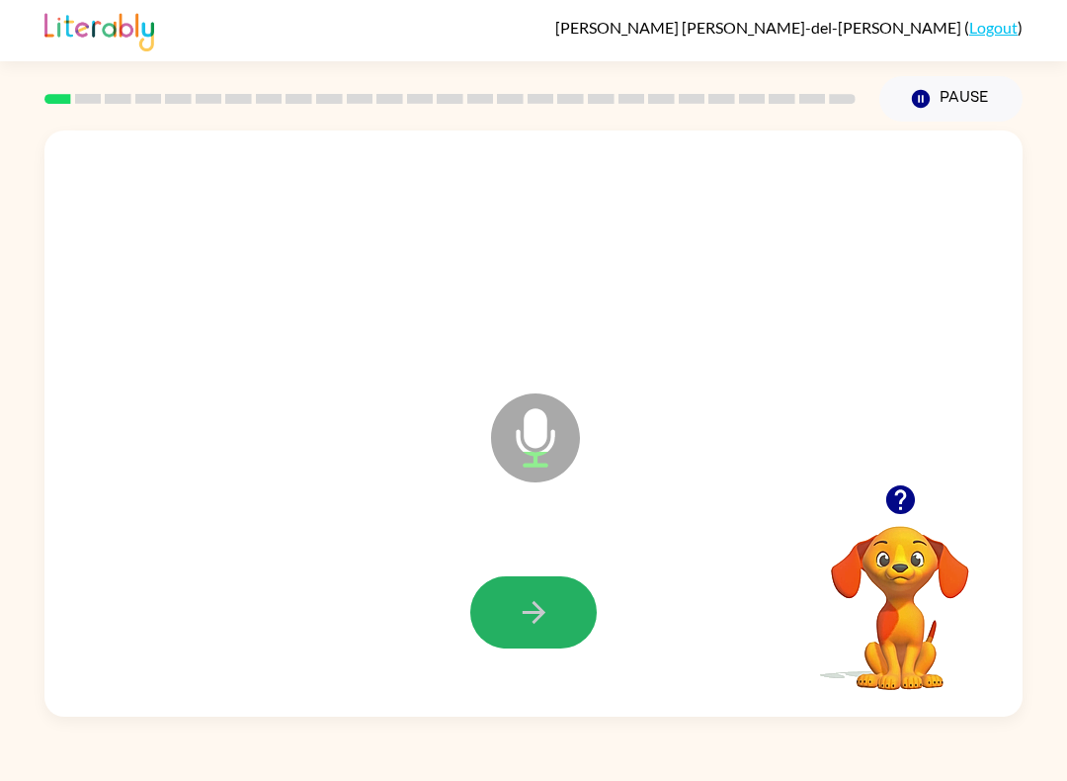
click at [543, 615] on icon "button" at bounding box center [533, 612] width 23 height 23
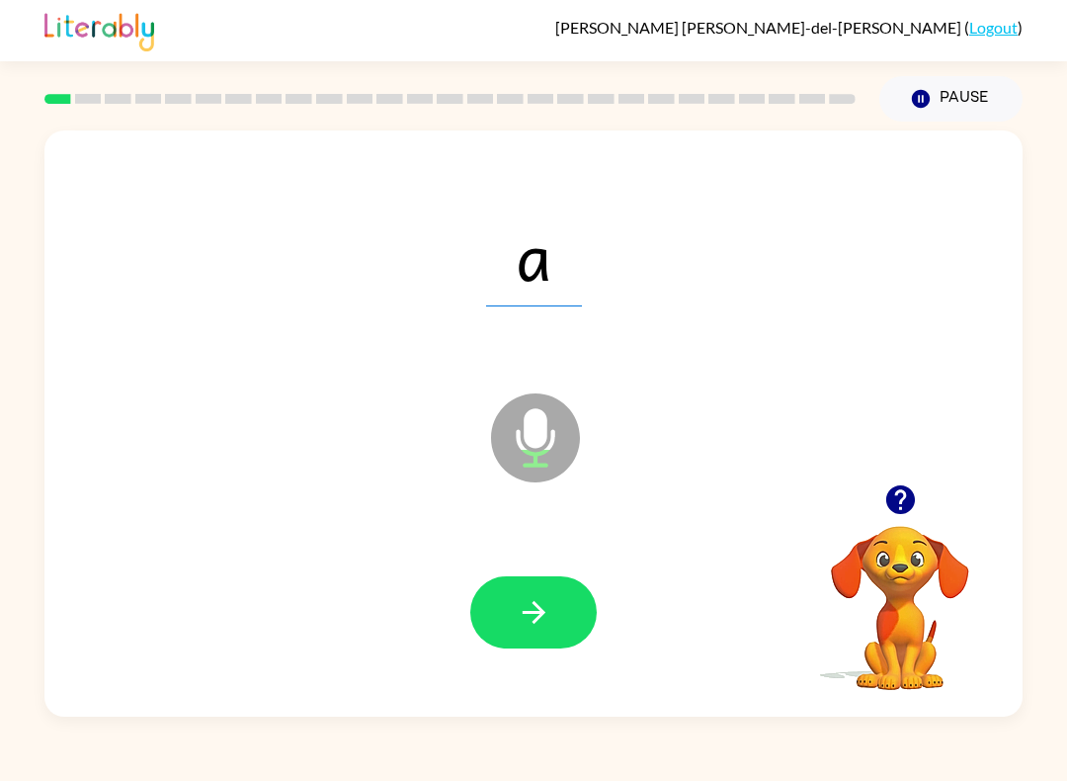
click at [526, 598] on icon "button" at bounding box center [534, 612] width 35 height 35
click at [525, 614] on icon "button" at bounding box center [533, 612] width 23 height 23
click at [519, 609] on icon "button" at bounding box center [534, 612] width 35 height 35
click at [502, 616] on button "button" at bounding box center [533, 612] width 126 height 72
click at [500, 619] on button "button" at bounding box center [533, 612] width 126 height 72
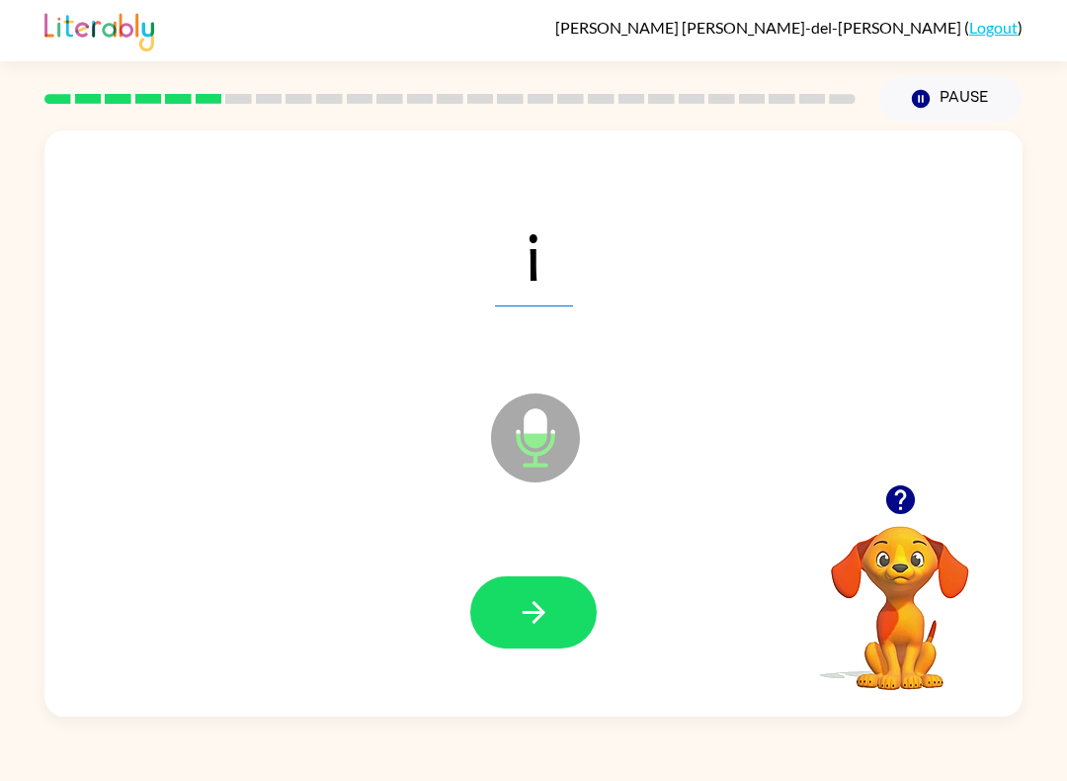
click at [526, 603] on icon "button" at bounding box center [534, 612] width 35 height 35
click at [524, 585] on button "button" at bounding box center [533, 612] width 126 height 72
click at [482, 600] on button "button" at bounding box center [533, 612] width 126 height 72
click at [489, 591] on button "button" at bounding box center [533, 612] width 126 height 72
click at [543, 613] on icon "button" at bounding box center [533, 612] width 23 height 23
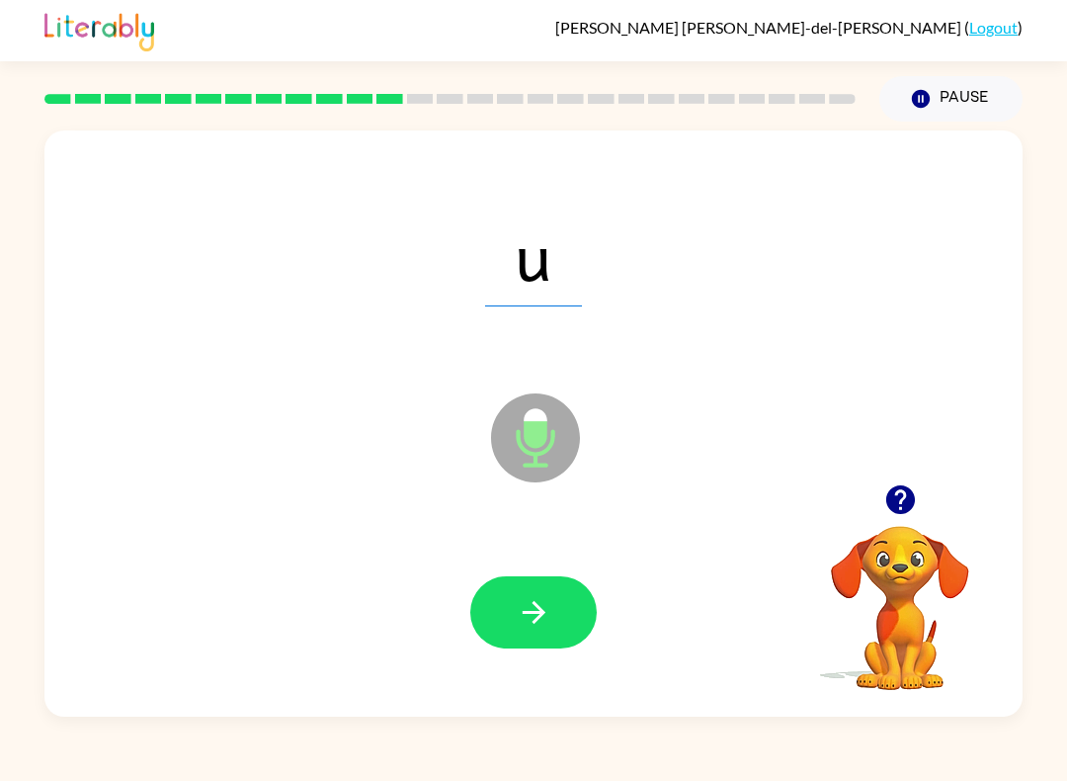
click at [499, 598] on button "button" at bounding box center [533, 612] width 126 height 72
click at [507, 605] on button "button" at bounding box center [533, 612] width 126 height 72
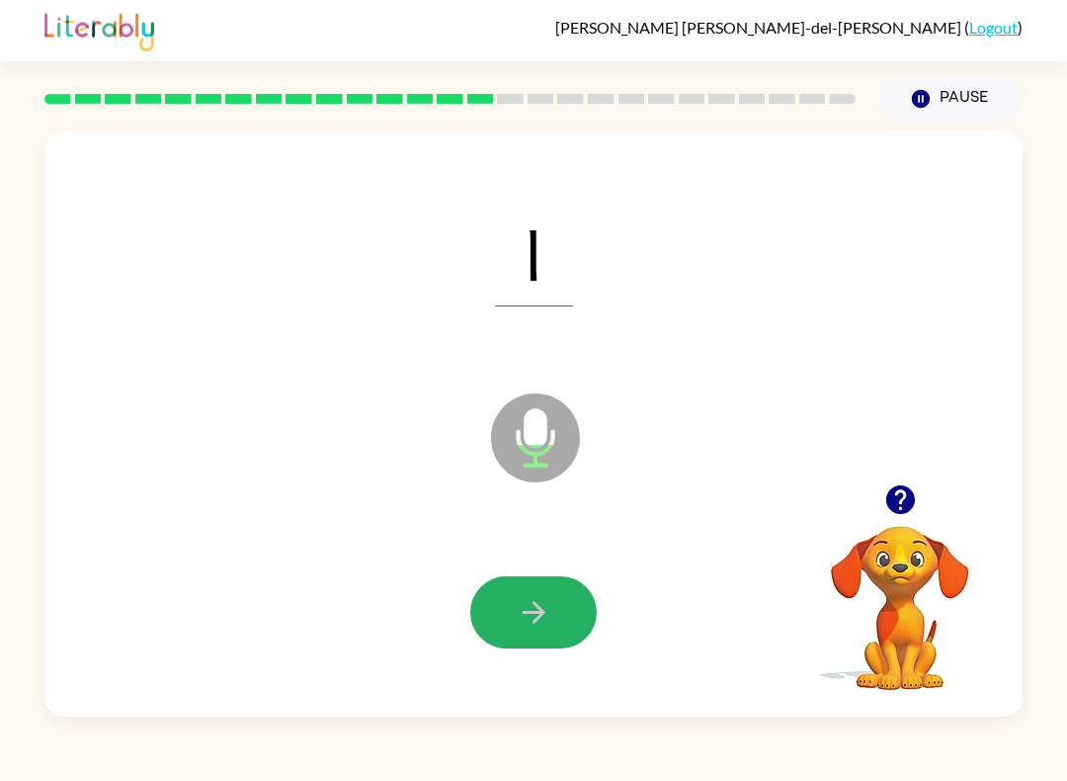
click at [537, 579] on button "button" at bounding box center [533, 612] width 126 height 72
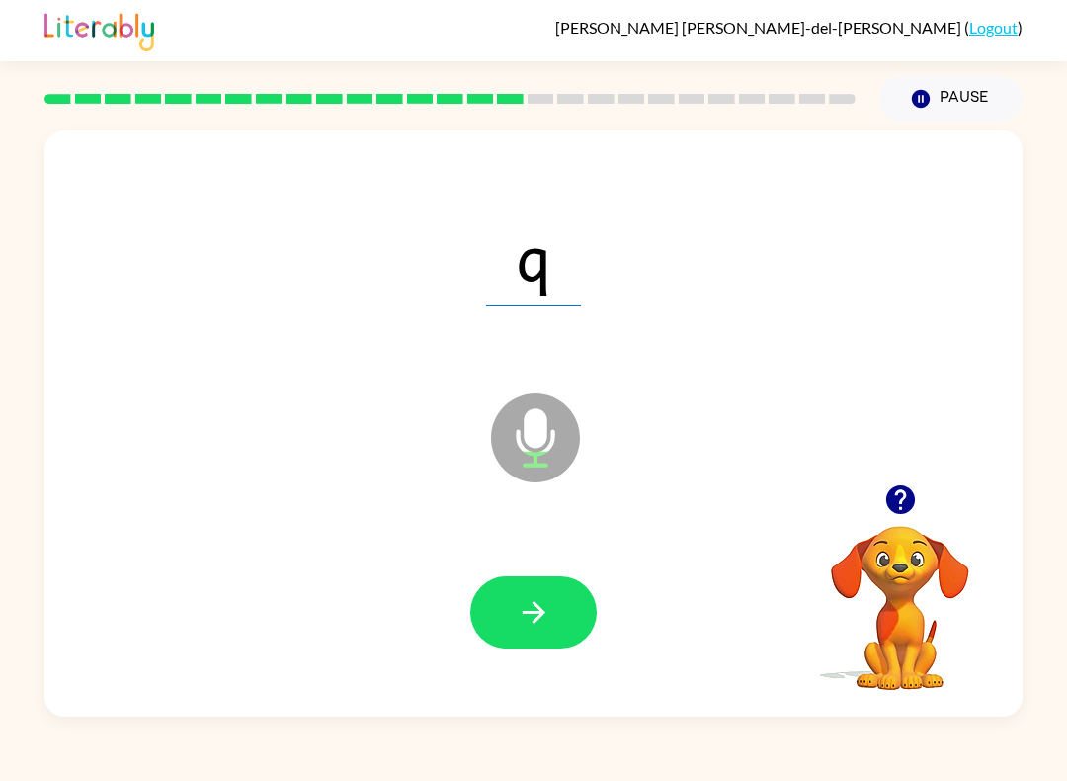
click at [490, 572] on div at bounding box center [533, 612] width 939 height 169
click at [528, 588] on button "button" at bounding box center [533, 612] width 126 height 72
click at [513, 600] on button "button" at bounding box center [533, 612] width 126 height 72
click at [539, 599] on icon "button" at bounding box center [534, 612] width 35 height 35
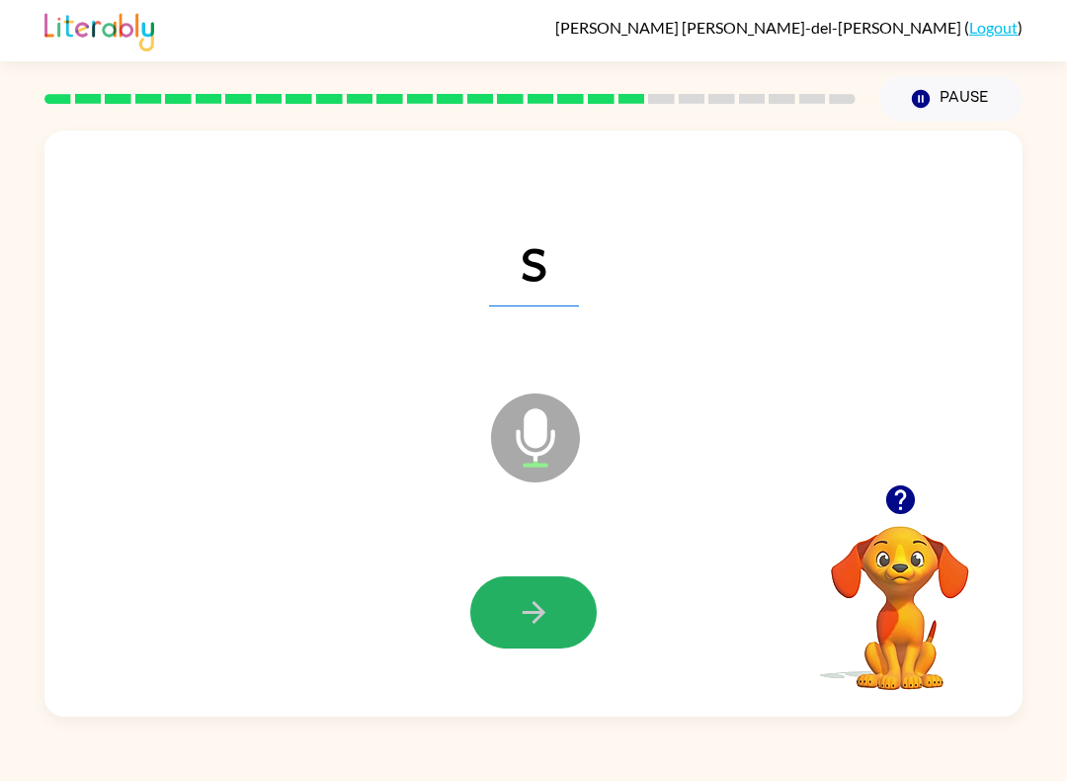
click at [515, 613] on button "button" at bounding box center [533, 612] width 126 height 72
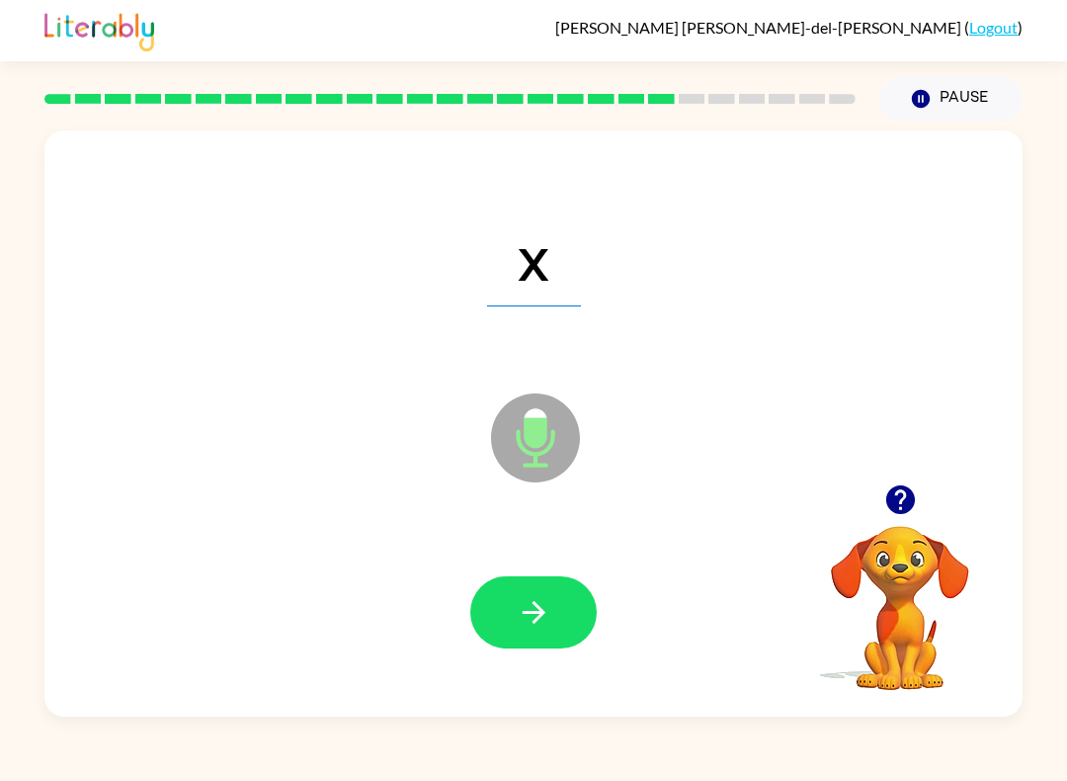
click at [504, 598] on button "button" at bounding box center [533, 612] width 126 height 72
click at [509, 615] on button "button" at bounding box center [533, 612] width 126 height 72
click at [501, 599] on button "button" at bounding box center [533, 612] width 126 height 72
click at [499, 587] on button "button" at bounding box center [533, 612] width 126 height 72
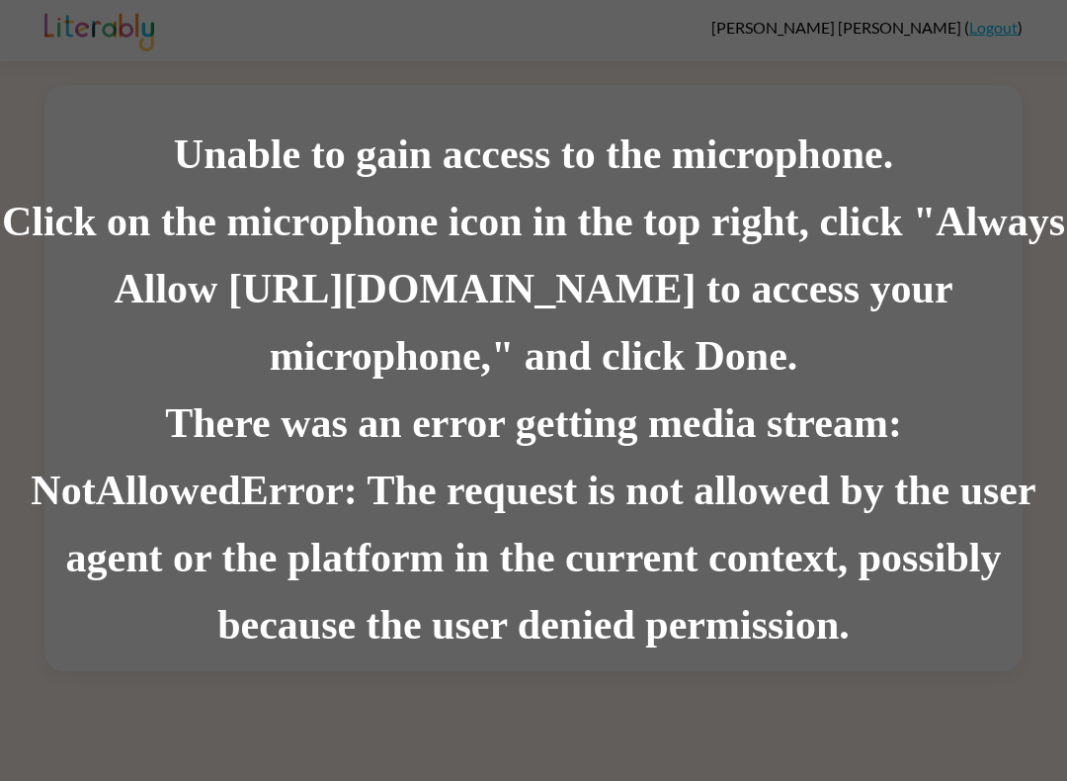
click at [983, 153] on div "Unable to gain access to the microphone." at bounding box center [533, 155] width 1067 height 67
click at [557, 372] on div "Click on the microphone icon in the top right, click "Always Allow [URL][DOMAIN…" at bounding box center [533, 290] width 1067 height 202
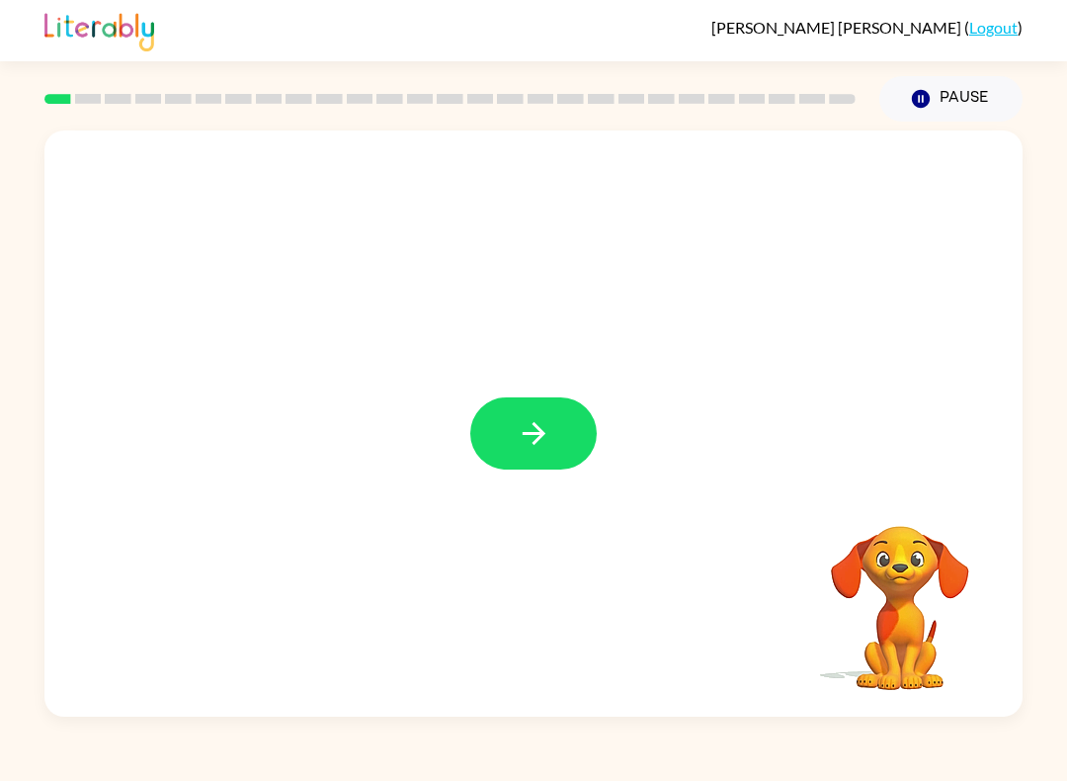
click at [517, 426] on icon "button" at bounding box center [534, 433] width 35 height 35
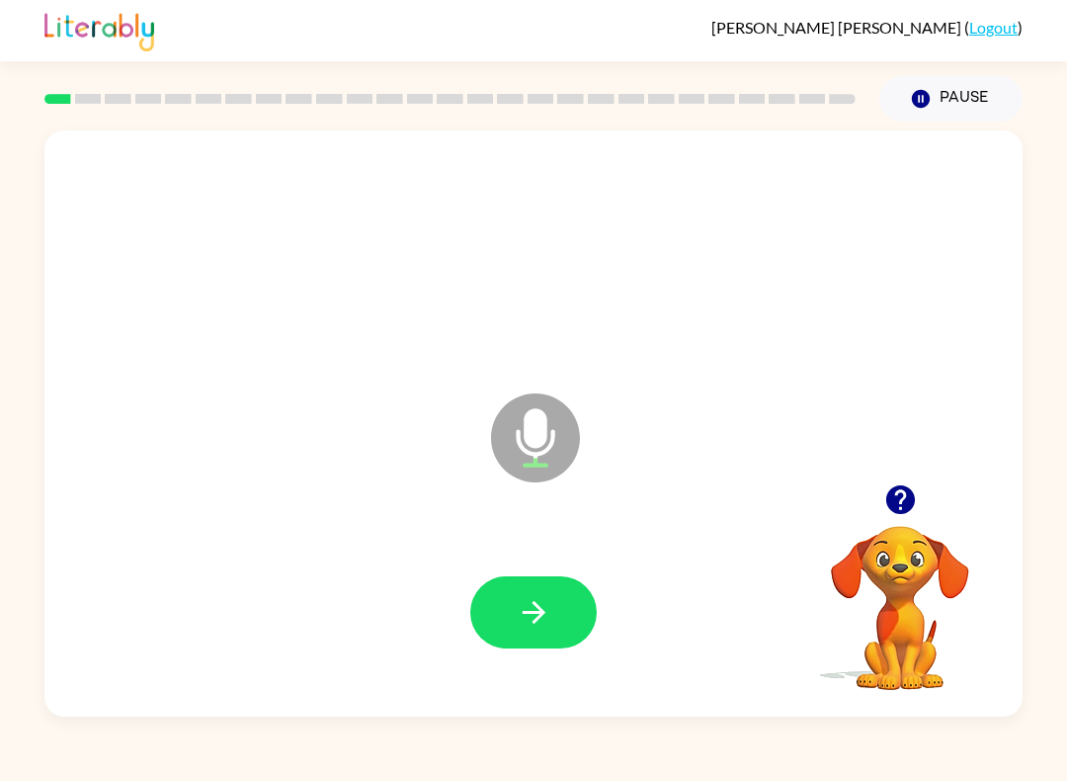
click at [534, 631] on button "button" at bounding box center [533, 612] width 126 height 72
click at [528, 614] on icon "button" at bounding box center [533, 612] width 23 height 23
click at [547, 593] on button "button" at bounding box center [533, 612] width 126 height 72
click at [540, 603] on icon "button" at bounding box center [534, 612] width 35 height 35
click at [557, 579] on button "button" at bounding box center [533, 612] width 126 height 72
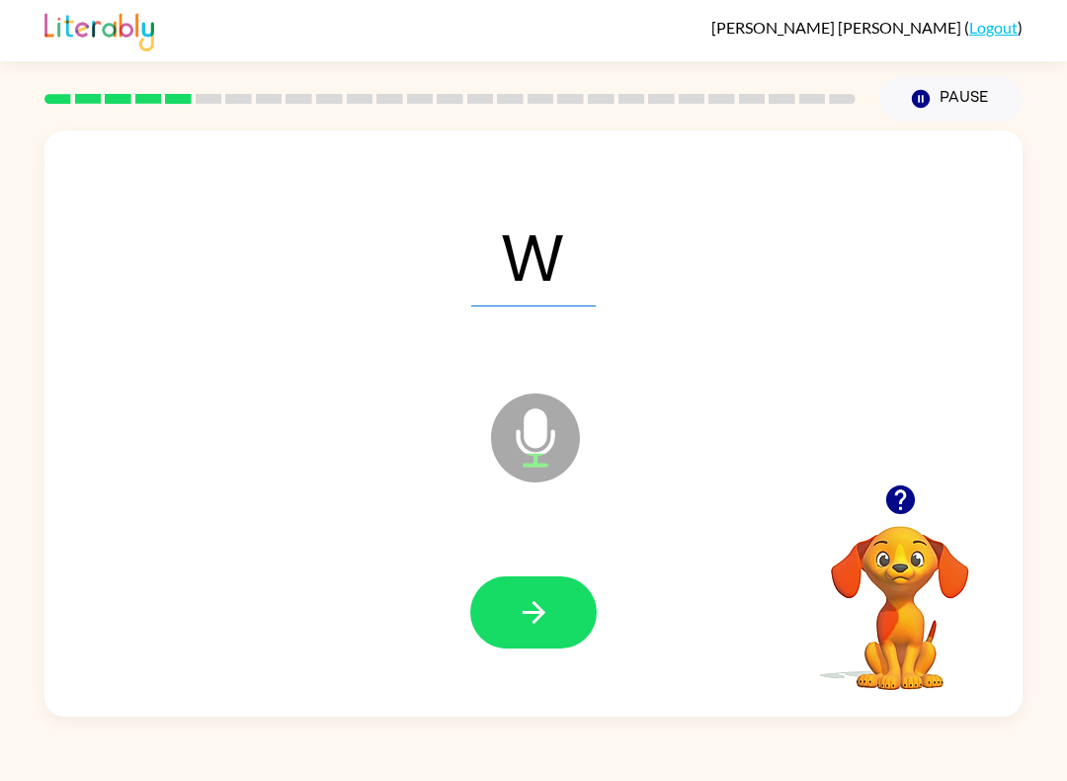
click at [568, 596] on button "button" at bounding box center [533, 612] width 126 height 72
click at [530, 621] on icon "button" at bounding box center [534, 612] width 35 height 35
click at [536, 613] on icon "button" at bounding box center [533, 612] width 23 height 23
click at [547, 590] on button "button" at bounding box center [533, 612] width 126 height 72
click at [558, 587] on button "button" at bounding box center [533, 612] width 126 height 72
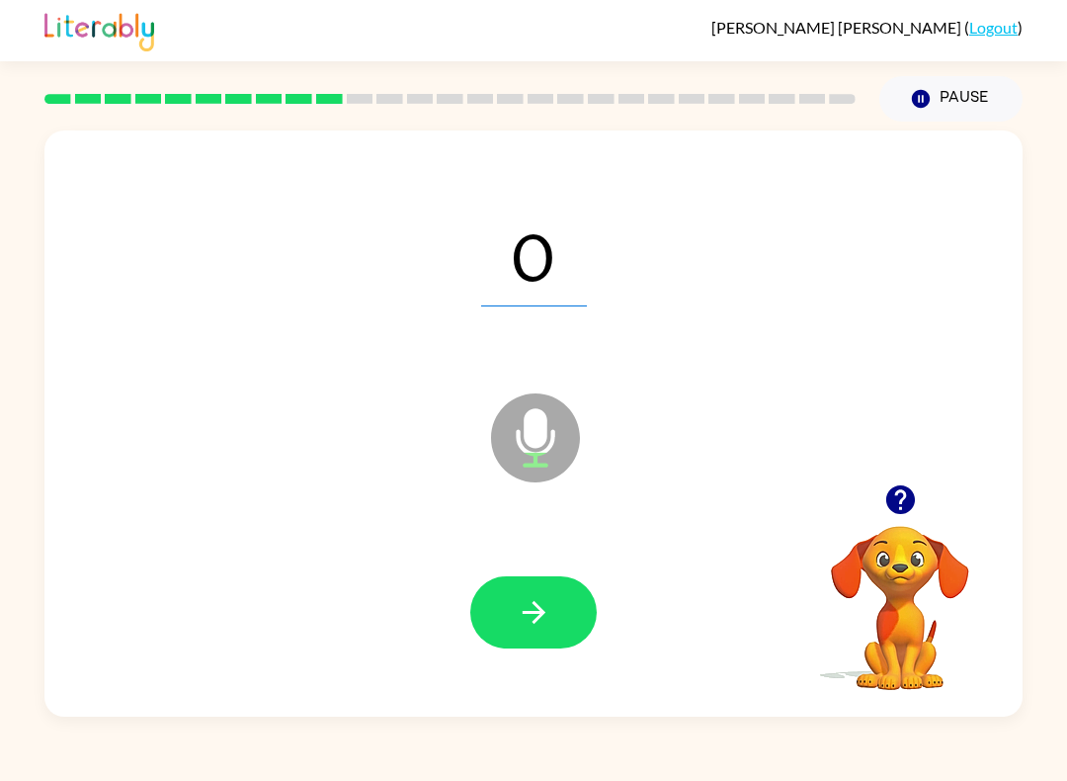
click at [564, 603] on button "button" at bounding box center [533, 612] width 126 height 72
click at [561, 604] on button "button" at bounding box center [533, 612] width 126 height 72
click at [533, 622] on icon "button" at bounding box center [533, 612] width 23 height 23
click at [537, 613] on icon "button" at bounding box center [533, 612] width 23 height 23
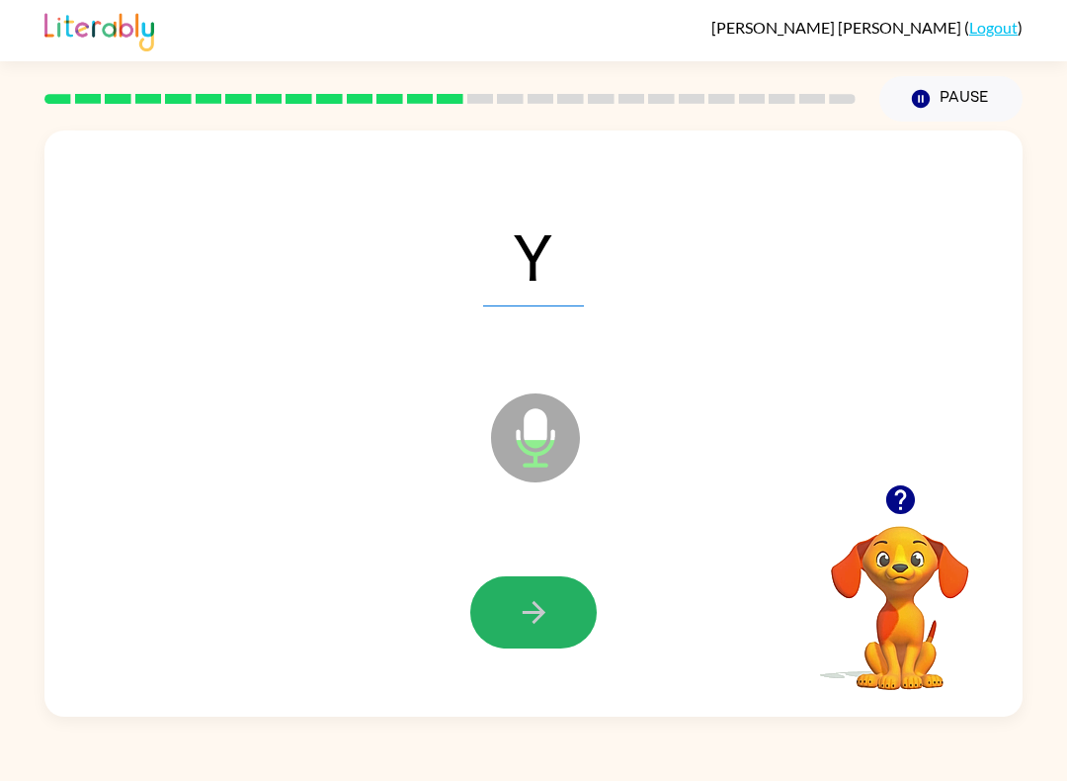
click at [538, 619] on icon "button" at bounding box center [533, 612] width 23 height 23
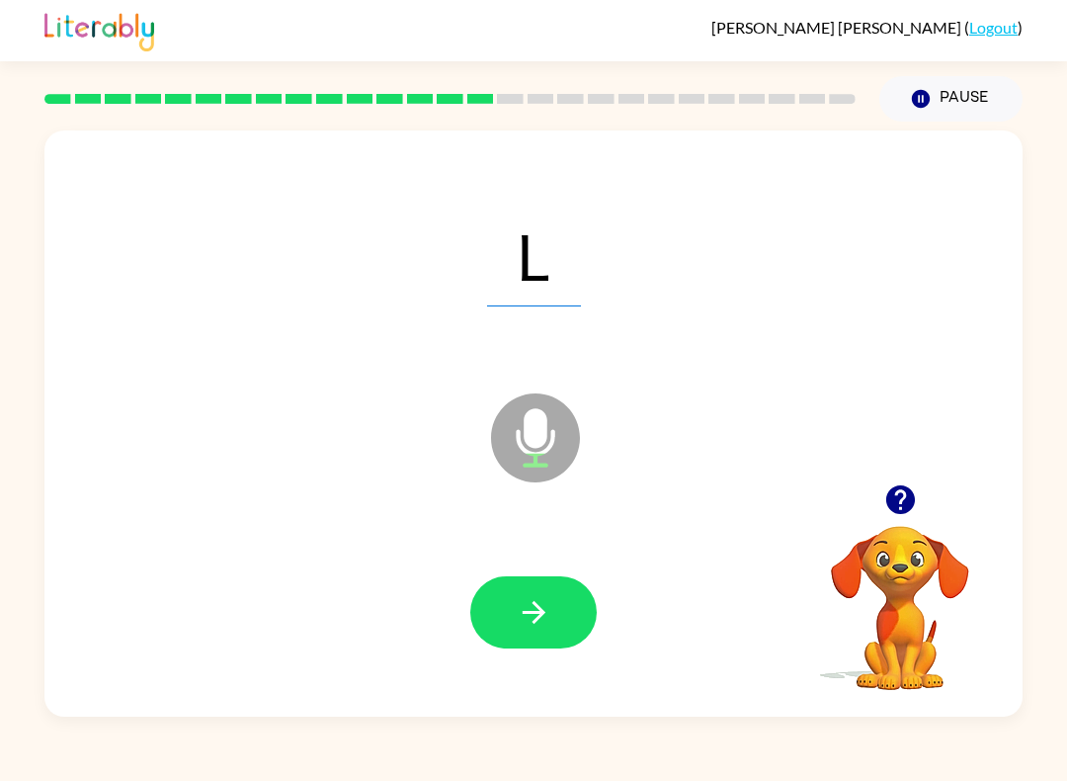
click at [537, 610] on icon "button" at bounding box center [534, 612] width 35 height 35
click at [543, 597] on icon "button" at bounding box center [534, 612] width 35 height 35
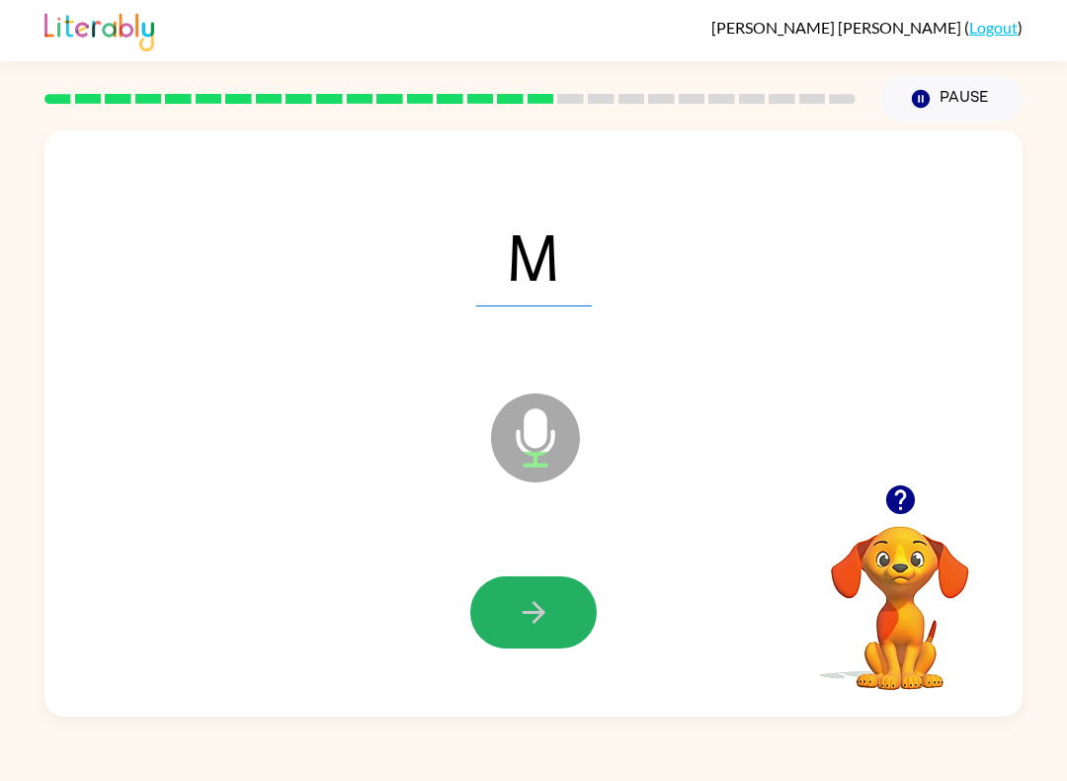
click at [554, 596] on button "button" at bounding box center [533, 612] width 126 height 72
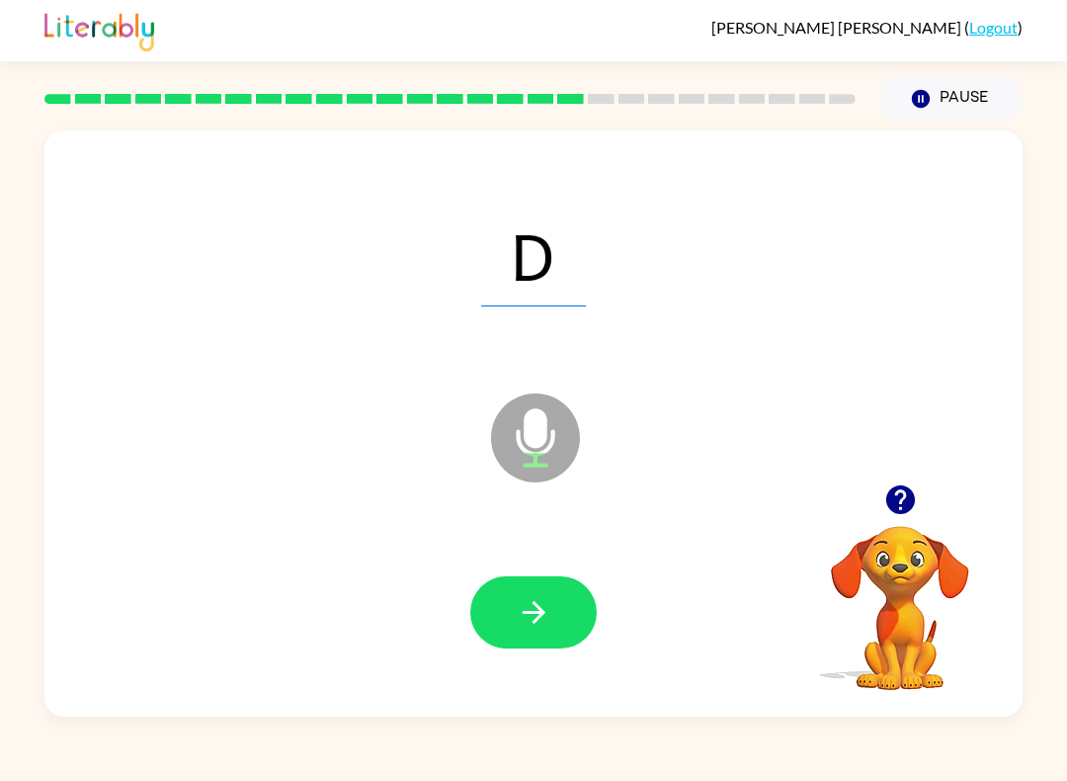
click at [571, 604] on button "button" at bounding box center [533, 612] width 126 height 72
click at [524, 601] on icon "button" at bounding box center [534, 612] width 35 height 35
click at [549, 591] on button "button" at bounding box center [533, 612] width 126 height 72
click at [562, 588] on button "button" at bounding box center [533, 612] width 126 height 72
click at [556, 608] on button "button" at bounding box center [533, 612] width 126 height 72
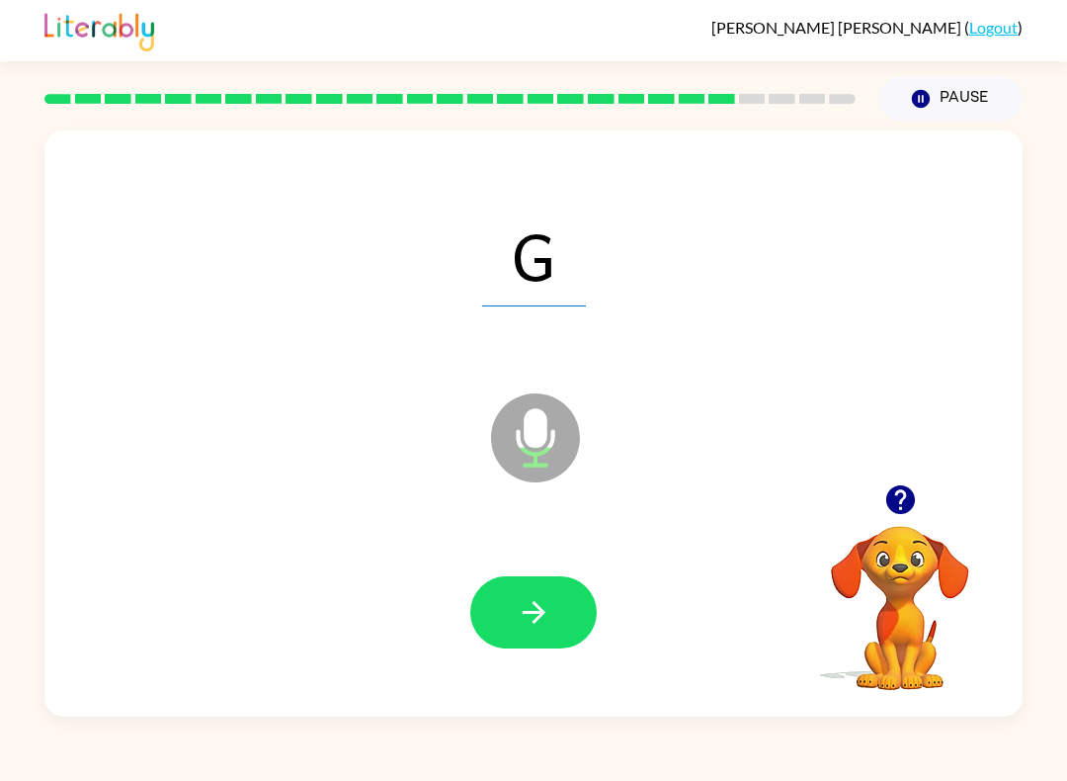
click at [557, 585] on button "button" at bounding box center [533, 612] width 126 height 72
click at [554, 624] on button "button" at bounding box center [533, 612] width 126 height 72
click at [571, 586] on button "button" at bounding box center [533, 612] width 126 height 72
click at [561, 608] on button "button" at bounding box center [533, 612] width 126 height 72
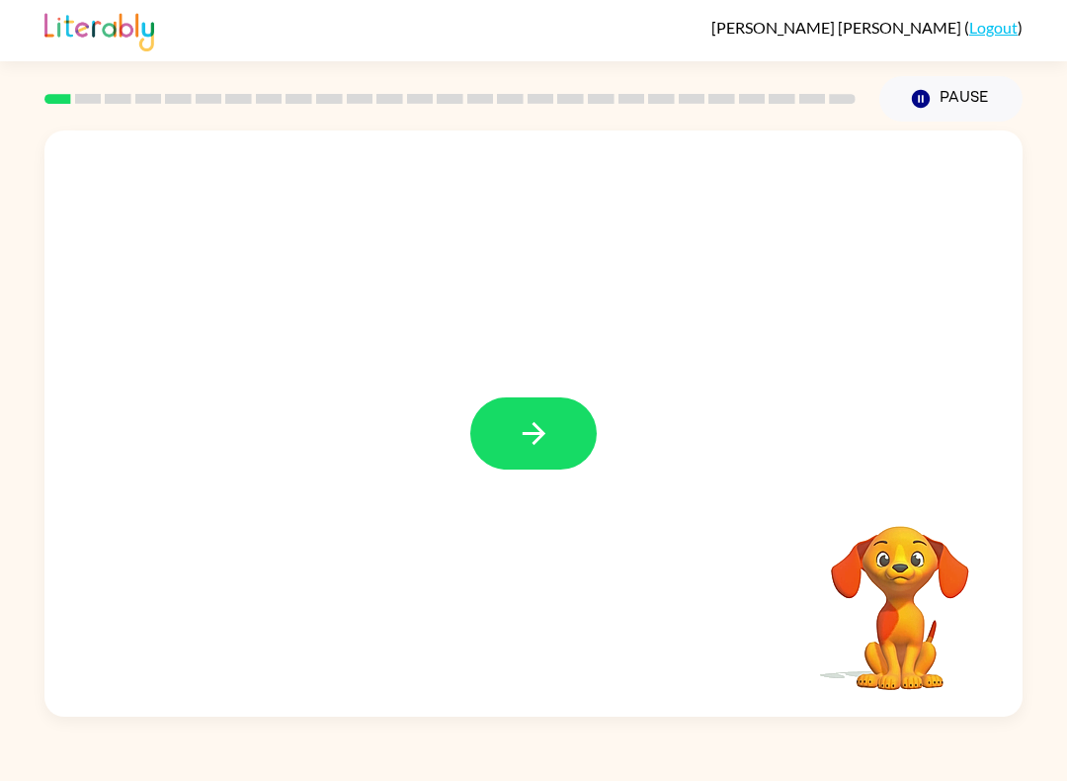
click at [502, 419] on button "button" at bounding box center [533, 433] width 126 height 72
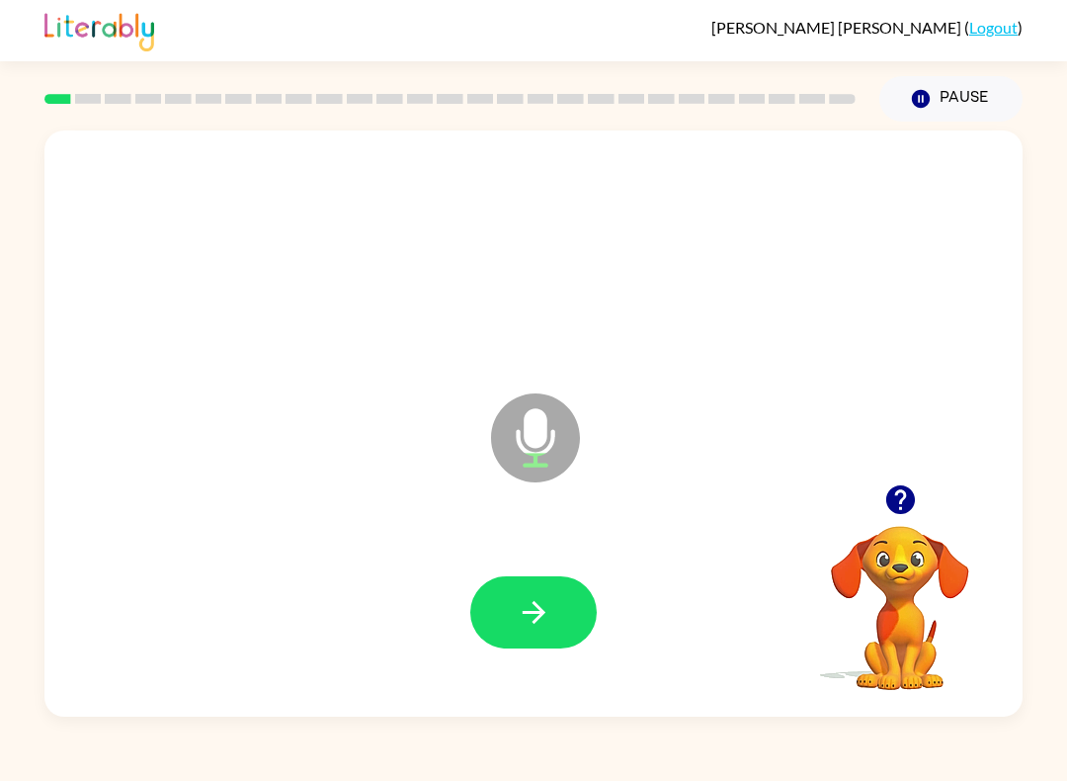
click at [523, 619] on icon "button" at bounding box center [534, 612] width 35 height 35
click at [561, 592] on button "button" at bounding box center [533, 612] width 126 height 72
click at [567, 590] on button "button" at bounding box center [533, 612] width 126 height 72
click at [558, 615] on button "button" at bounding box center [533, 612] width 126 height 72
click at [558, 603] on button "button" at bounding box center [533, 612] width 126 height 72
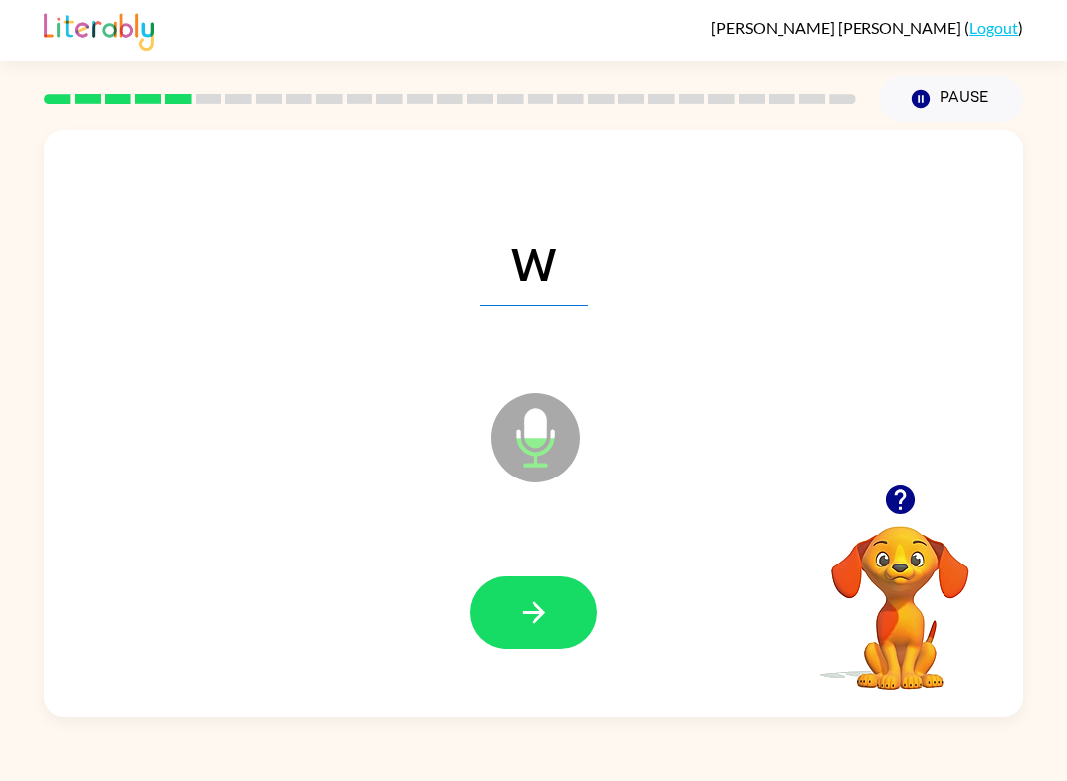
click at [540, 586] on button "button" at bounding box center [533, 612] width 126 height 72
click at [547, 614] on icon "button" at bounding box center [534, 612] width 35 height 35
click at [562, 605] on button "button" at bounding box center [533, 612] width 126 height 72
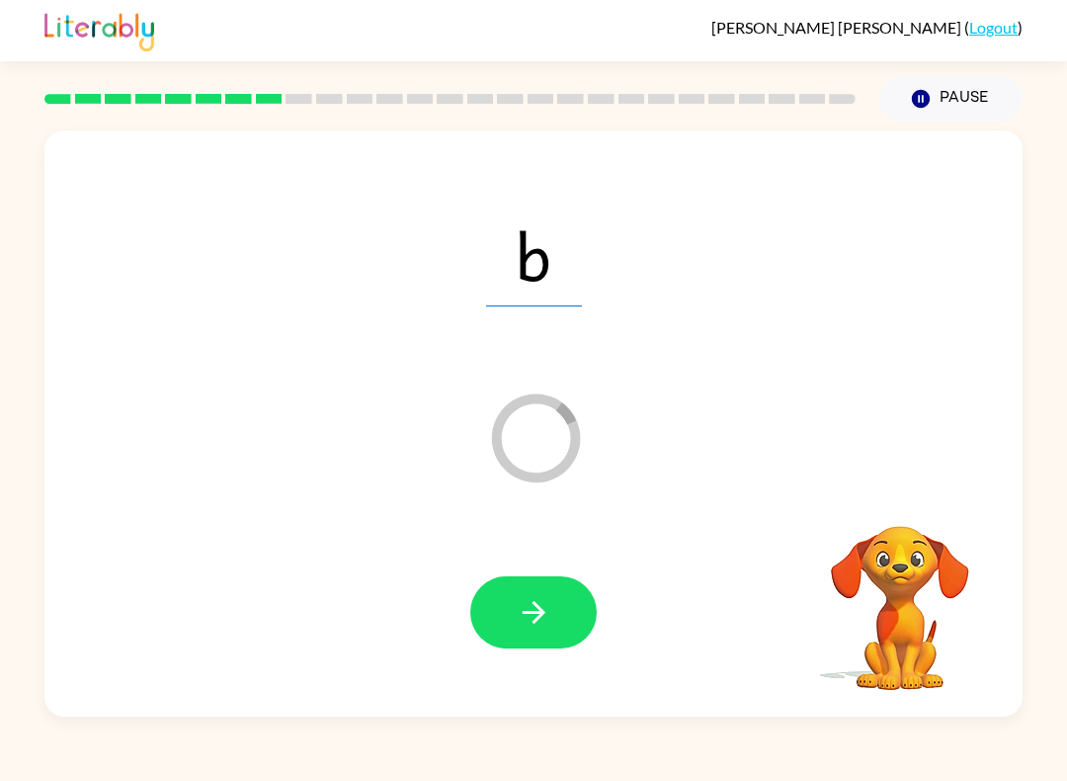
click at [533, 614] on icon "button" at bounding box center [533, 612] width 23 height 23
click at [548, 604] on icon "button" at bounding box center [534, 612] width 35 height 35
click at [535, 588] on button "button" at bounding box center [533, 612] width 126 height 72
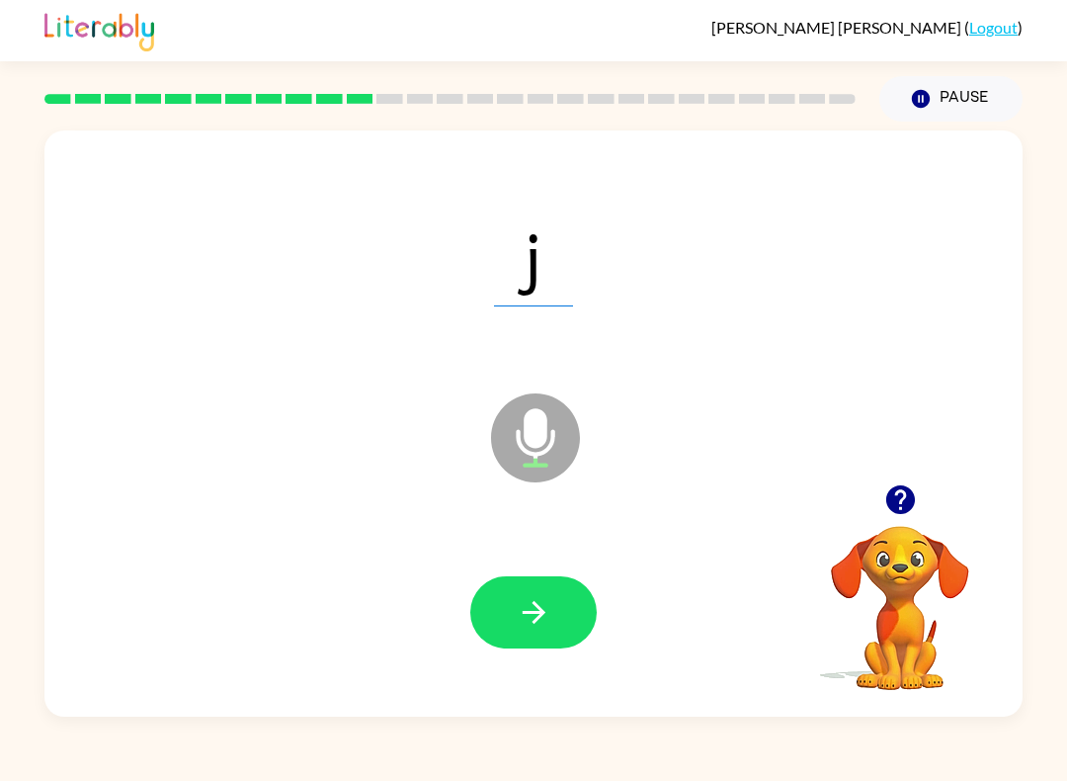
click at [531, 596] on icon "button" at bounding box center [534, 612] width 35 height 35
click at [531, 595] on div at bounding box center [533, 612] width 126 height 72
click at [547, 610] on icon "button" at bounding box center [534, 612] width 35 height 35
click at [578, 607] on button "button" at bounding box center [533, 612] width 126 height 72
click at [562, 594] on button "button" at bounding box center [533, 612] width 126 height 72
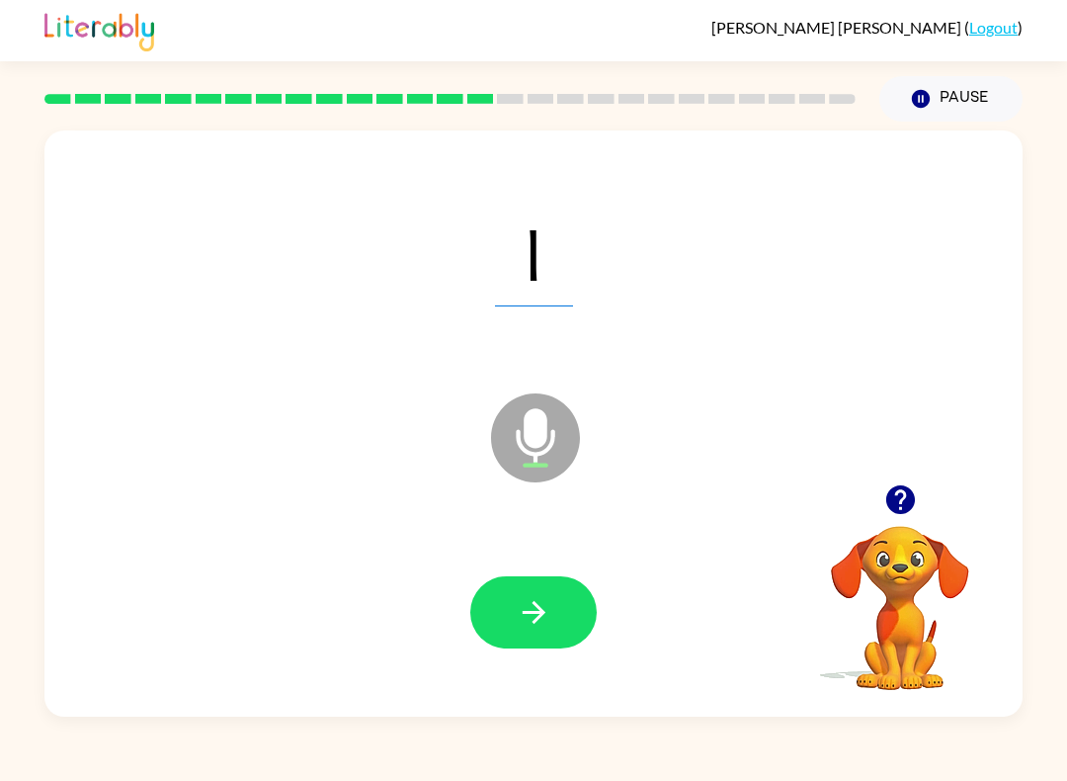
click at [555, 612] on button "button" at bounding box center [533, 612] width 126 height 72
click at [536, 588] on button "button" at bounding box center [533, 612] width 126 height 72
click at [570, 588] on button "button" at bounding box center [533, 612] width 126 height 72
click at [554, 615] on button "button" at bounding box center [533, 612] width 126 height 72
click at [573, 615] on button "button" at bounding box center [533, 612] width 126 height 72
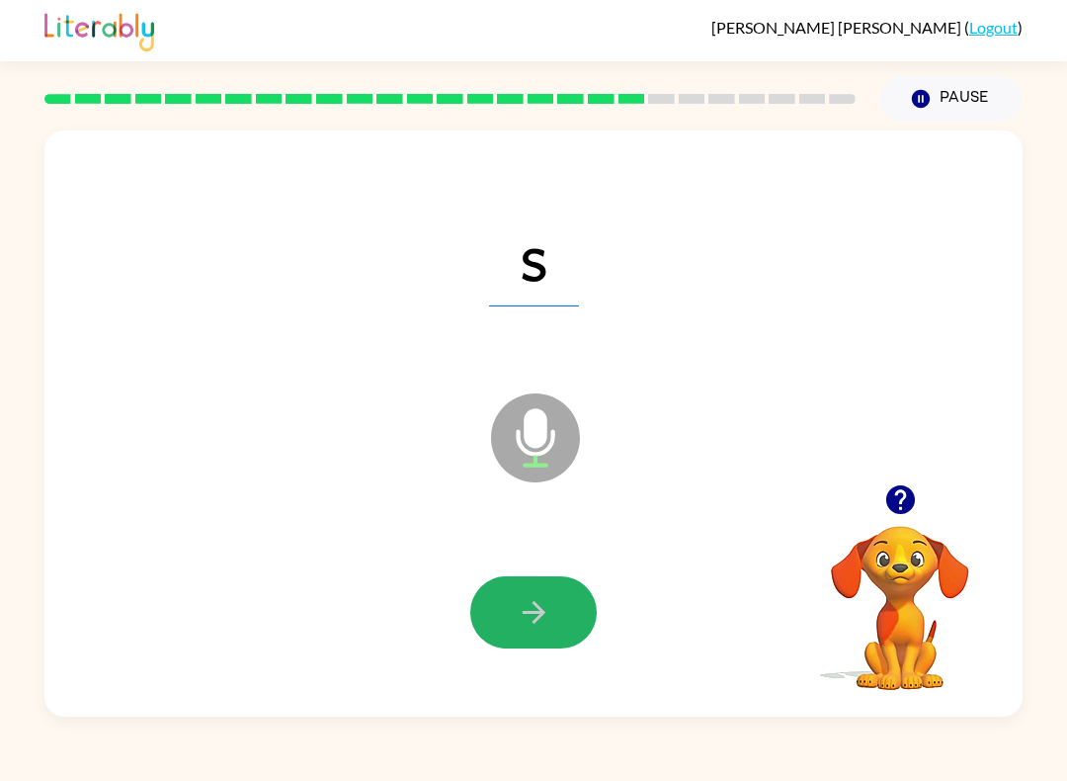
click at [576, 606] on button "button" at bounding box center [533, 612] width 126 height 72
click at [534, 602] on icon "button" at bounding box center [534, 612] width 35 height 35
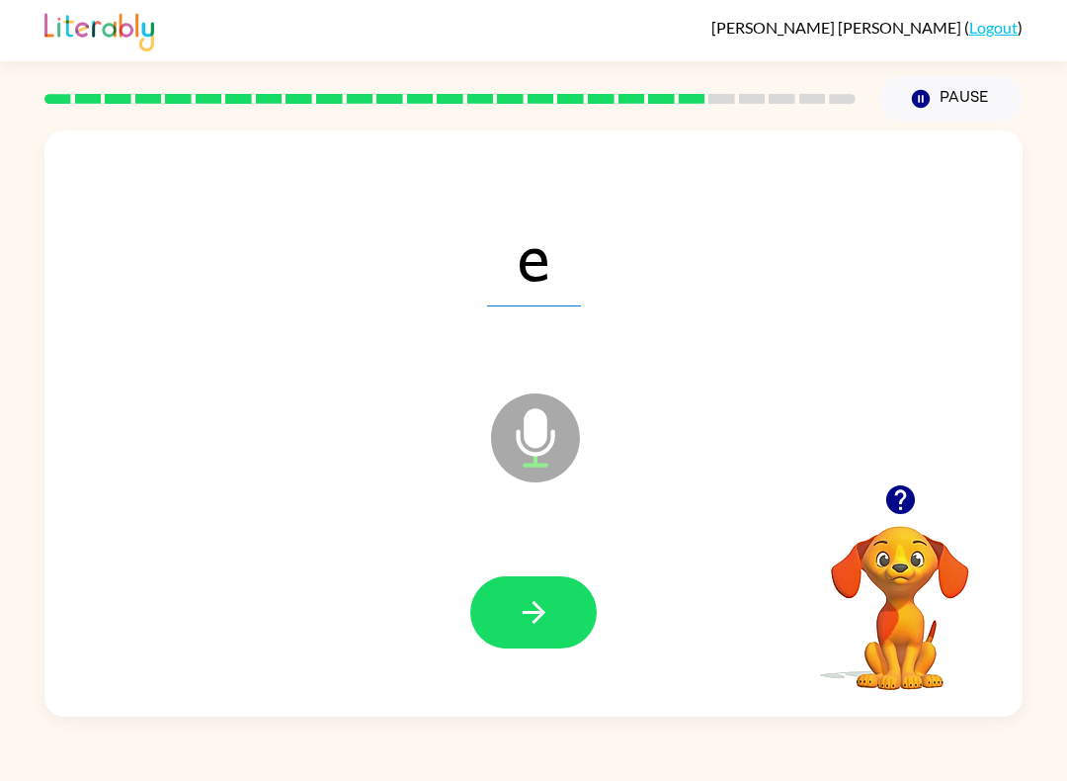
click at [560, 613] on button "button" at bounding box center [533, 612] width 126 height 72
click at [552, 605] on button "button" at bounding box center [533, 612] width 126 height 72
click at [549, 613] on icon "button" at bounding box center [534, 612] width 35 height 35
click at [558, 619] on button "button" at bounding box center [533, 612] width 126 height 72
